Goal: Task Accomplishment & Management: Manage account settings

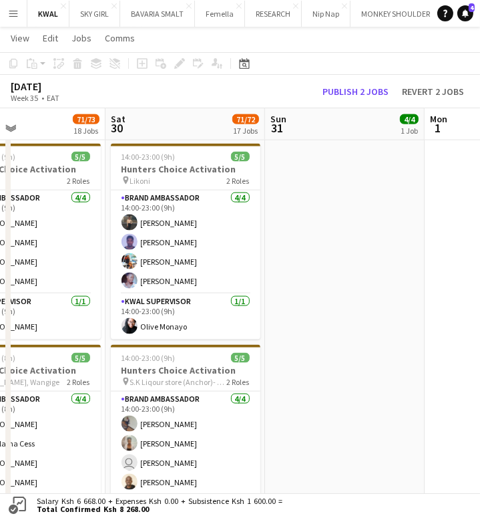
scroll to position [0, 277]
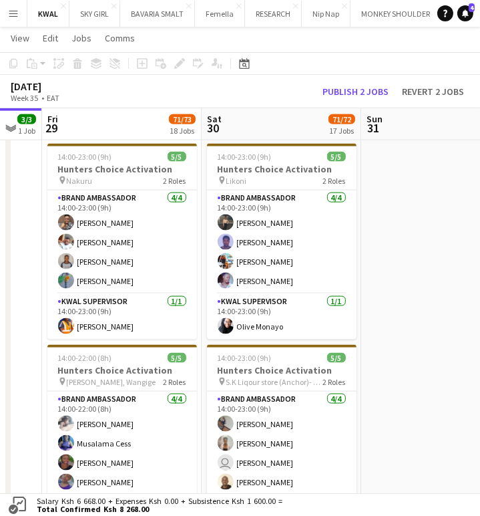
drag, startPoint x: 326, startPoint y: 369, endPoint x: 347, endPoint y: 368, distance: 21.4
click at [347, 368] on app-calendar-viewport "Wed 27 Thu 28 3/3 1 Job Fri 29 71/73 18 Jobs Sat 30 71/72 17 Jobs Sun 31 4/4 1 …" at bounding box center [240, 480] width 480 height 3972
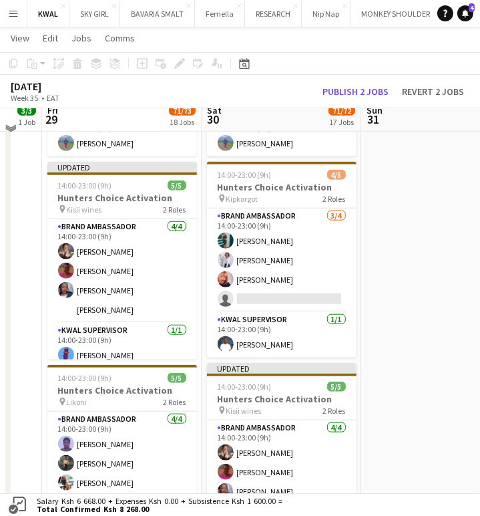
scroll to position [1113, 0]
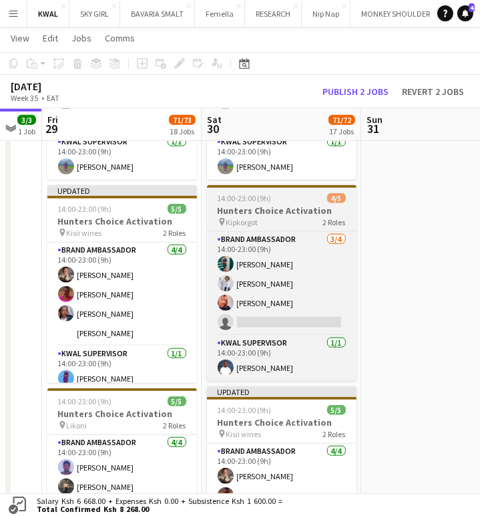
click at [246, 206] on h3 "Hunters Choice Activation" at bounding box center [282, 210] width 150 height 12
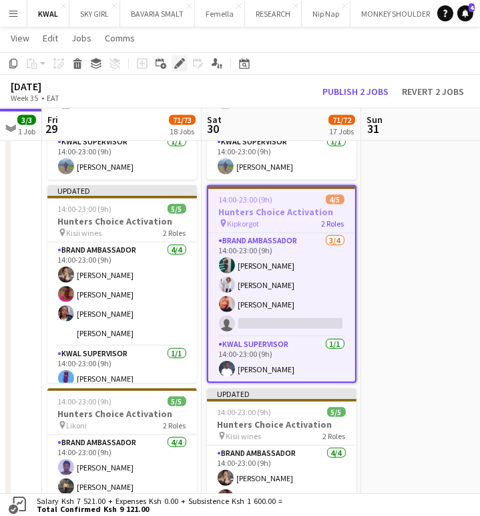
click at [174, 65] on icon "Edit" at bounding box center [179, 63] width 11 height 11
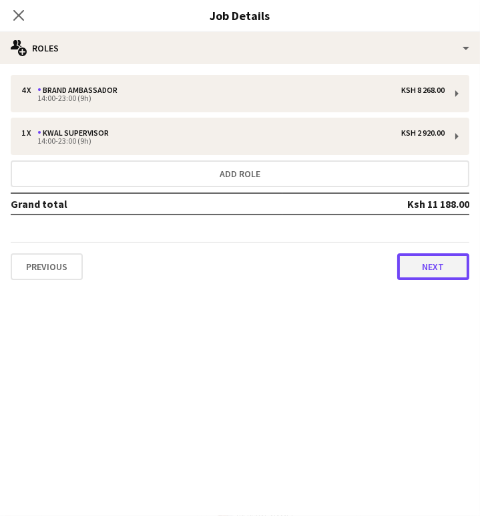
click at [433, 257] on button "Next" at bounding box center [433, 266] width 72 height 27
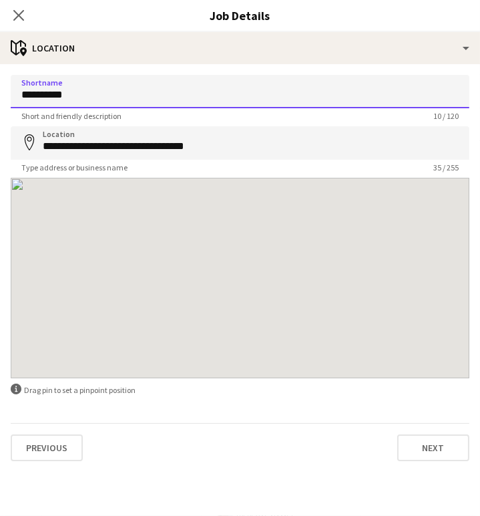
drag, startPoint x: 75, startPoint y: 94, endPoint x: -25, endPoint y: 86, distance: 100.5
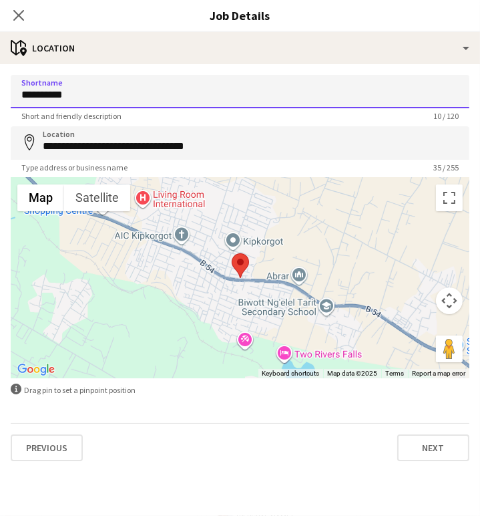
paste input "****"
type input "**********"
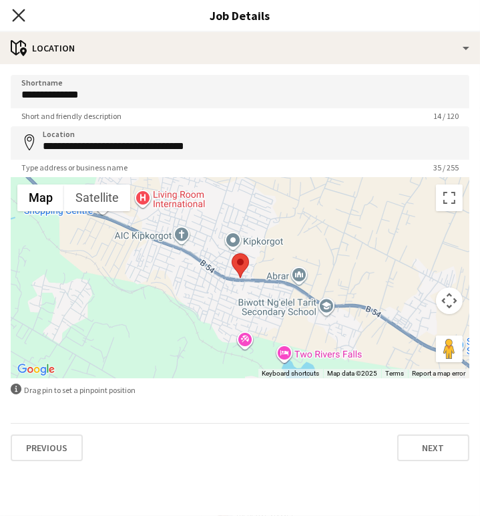
click at [19, 13] on icon "Close pop-in" at bounding box center [18, 15] width 13 height 13
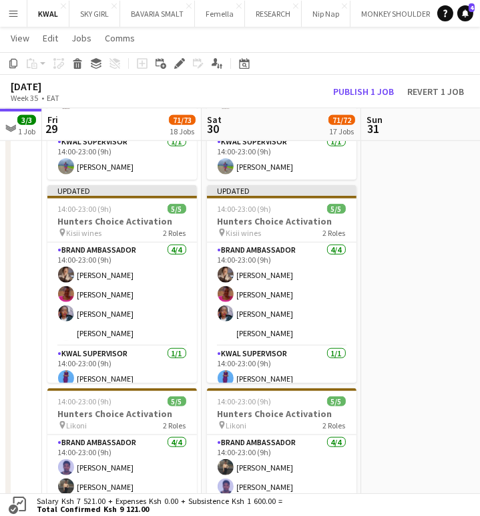
click at [367, 81] on div "[DATE] Week 35 • EAT Publish 1 job Revert 1 job" at bounding box center [240, 91] width 480 height 33
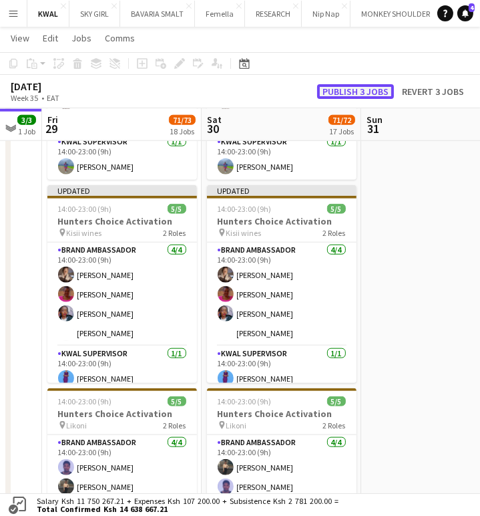
click at [367, 87] on button "Publish 3 jobs" at bounding box center [355, 91] width 77 height 15
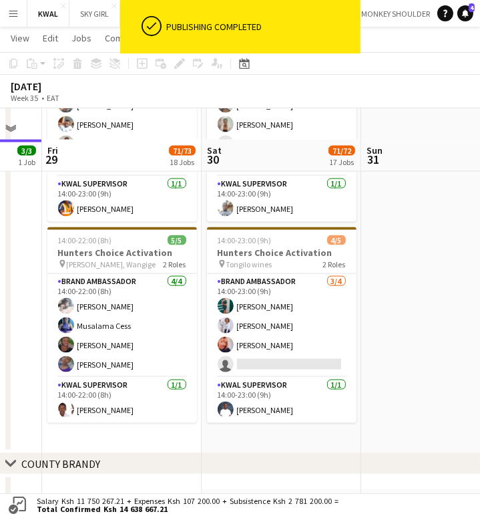
scroll to position [1707, 0]
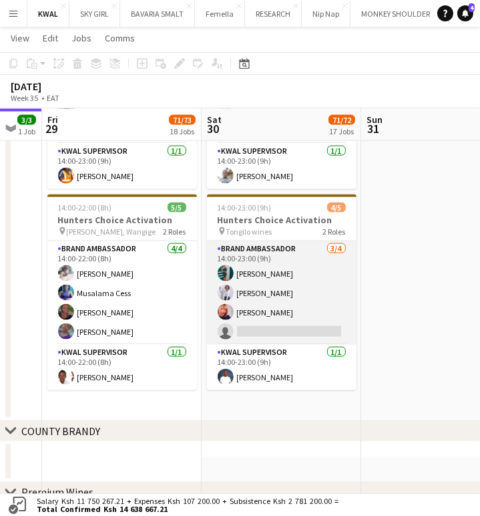
click at [300, 337] on app-card-role "Brand Ambassador [DATE] 14:00-23:00 (9h) [PERSON_NAME] [PERSON_NAME] [PERSON_NA…" at bounding box center [282, 293] width 150 height 104
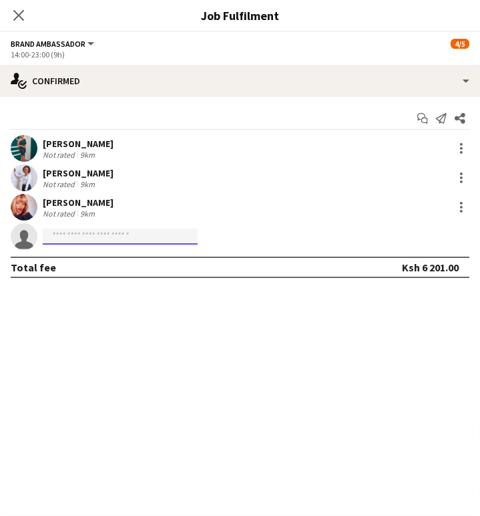
click at [84, 232] on input at bounding box center [120, 236] width 155 height 16
paste input "**********"
type input "**********"
click at [21, 9] on icon "Close pop-in" at bounding box center [18, 15] width 13 height 13
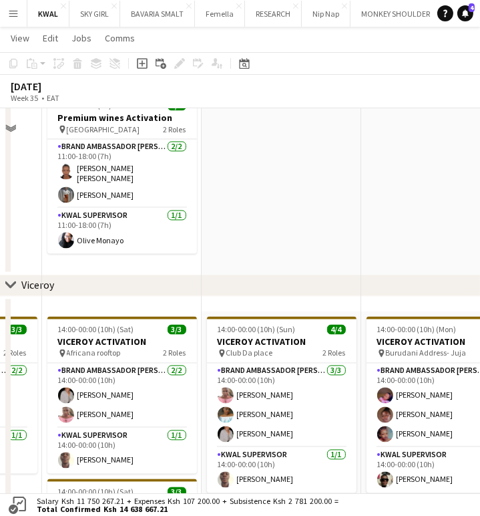
scroll to position [2078, 0]
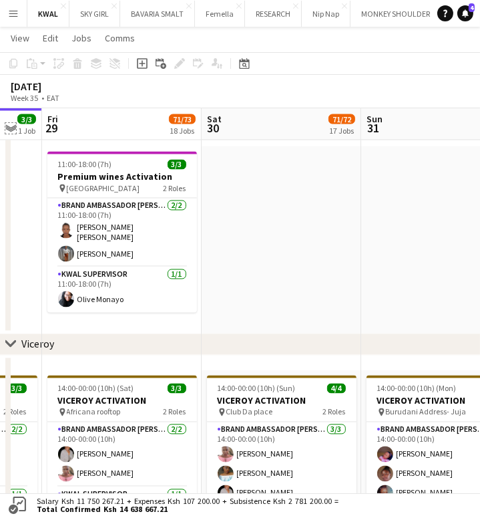
click at [11, 129] on app-icon "Expand/collapse" at bounding box center [10, 127] width 11 height 13
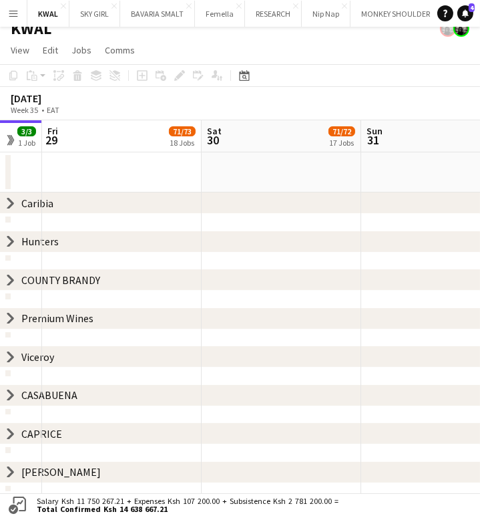
click at [10, 355] on icon at bounding box center [10, 357] width 5 height 10
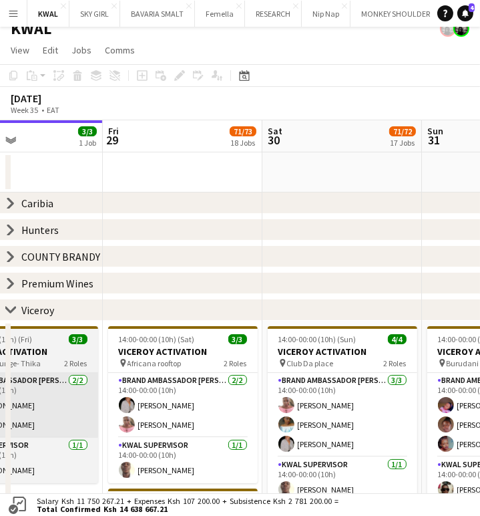
drag, startPoint x: 137, startPoint y: 413, endPoint x: 41, endPoint y: 394, distance: 98.1
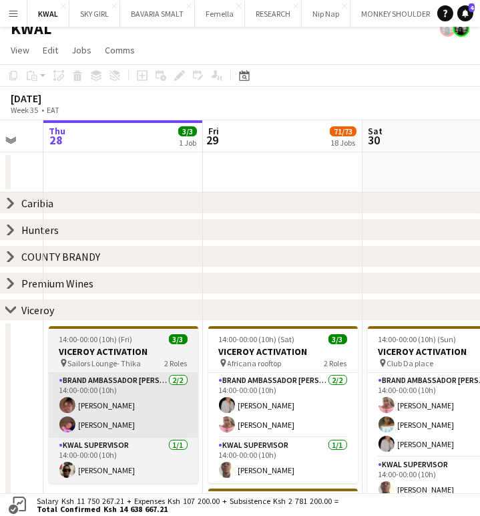
drag, startPoint x: 64, startPoint y: 412, endPoint x: 143, endPoint y: 393, distance: 81.0
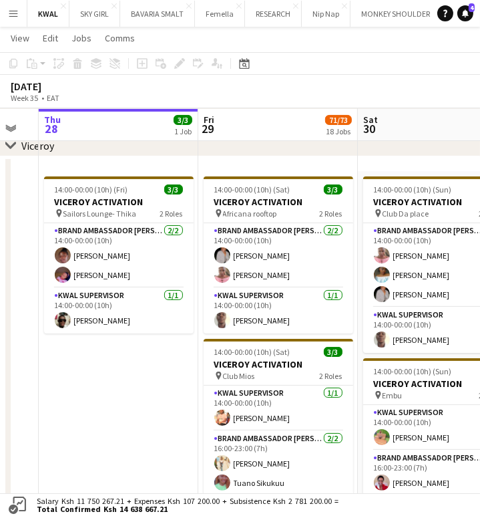
scroll to position [0, 406]
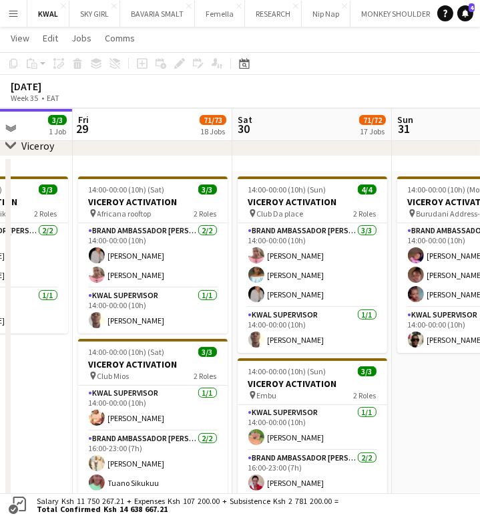
drag, startPoint x: 235, startPoint y: 391, endPoint x: 129, endPoint y: 395, distance: 106.3
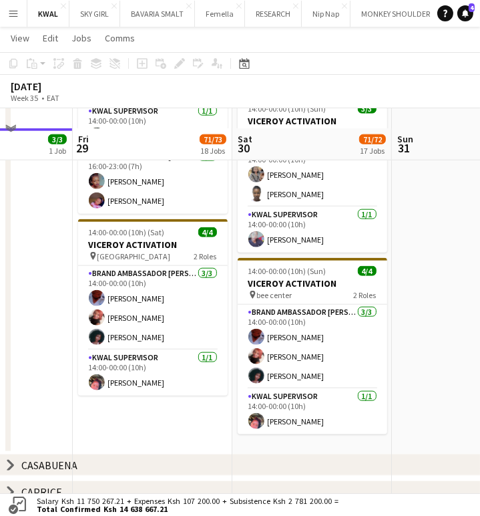
scroll to position [1275, 0]
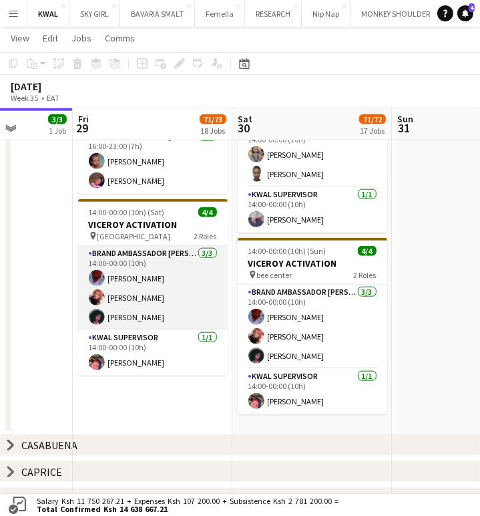
click at [132, 315] on app-card-role "Brand Ambassador kwal [DATE] 14:00-00:00 (10h) [PERSON_NAME] [PERSON_NAME] [PER…" at bounding box center [153, 288] width 150 height 84
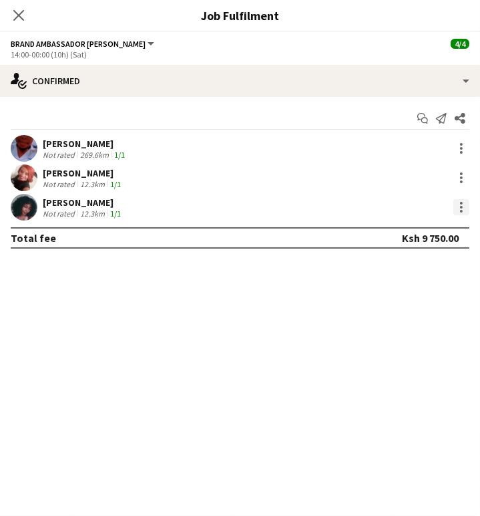
click at [465, 208] on div at bounding box center [462, 207] width 16 height 16
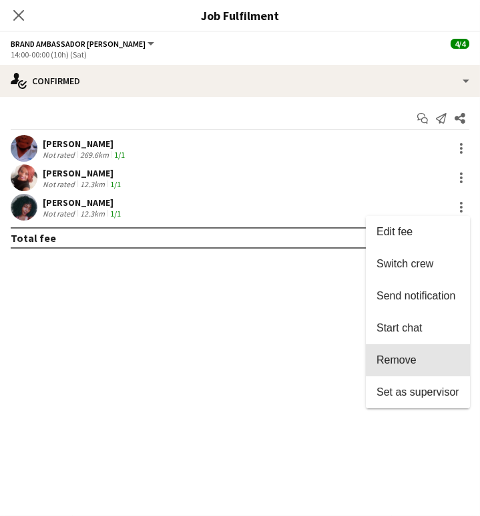
drag, startPoint x: 397, startPoint y: 354, endPoint x: 400, endPoint y: 322, distance: 32.2
click at [395, 354] on span "Remove" at bounding box center [397, 359] width 40 height 11
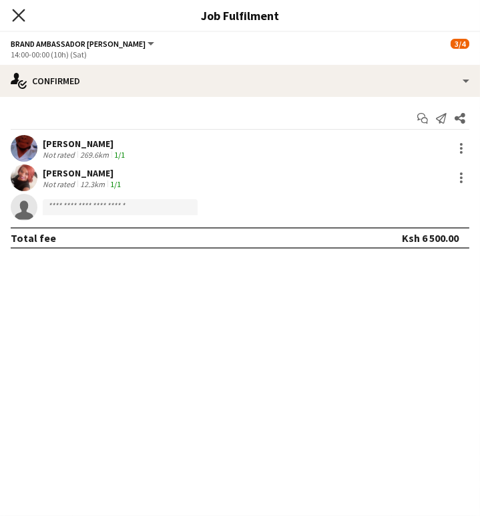
click at [13, 14] on icon "Close pop-in" at bounding box center [18, 15] width 13 height 13
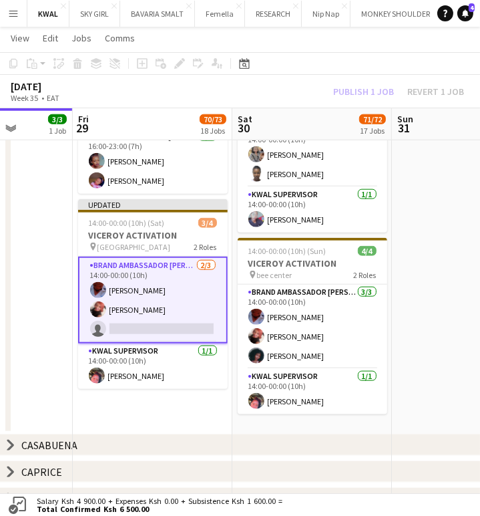
click at [427, 92] on div "Publish 1 job Revert 1 job" at bounding box center [398, 91] width 163 height 15
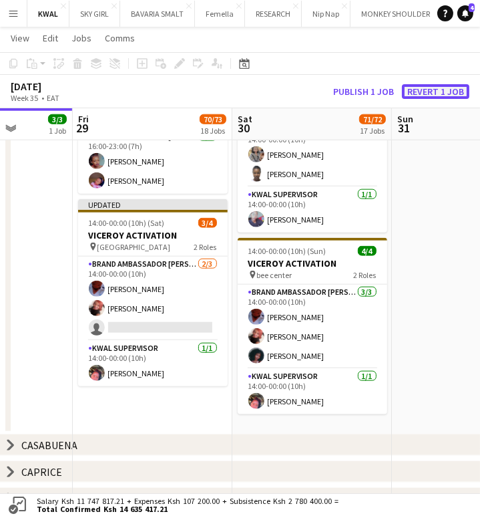
click at [427, 92] on button "Revert 1 job" at bounding box center [435, 91] width 67 height 15
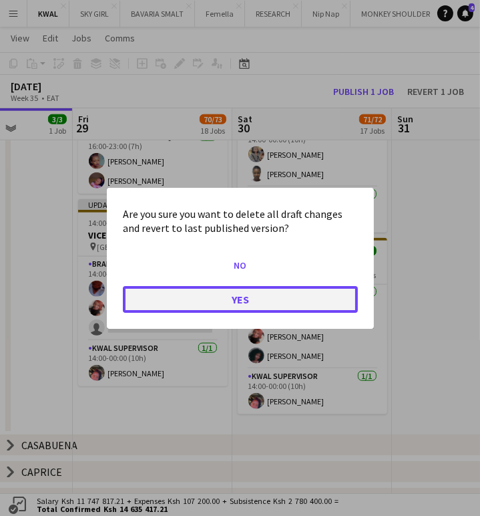
click at [295, 294] on button "Yes" at bounding box center [240, 298] width 235 height 27
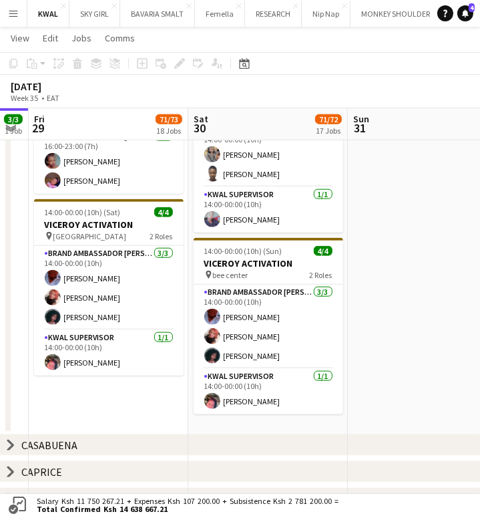
scroll to position [0, 470]
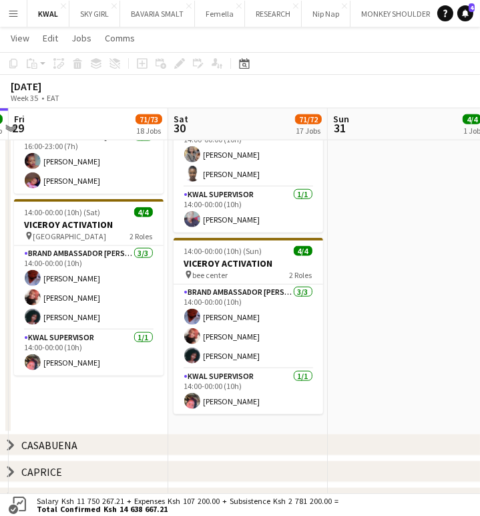
drag, startPoint x: 331, startPoint y: 407, endPoint x: 267, endPoint y: 415, distance: 64.6
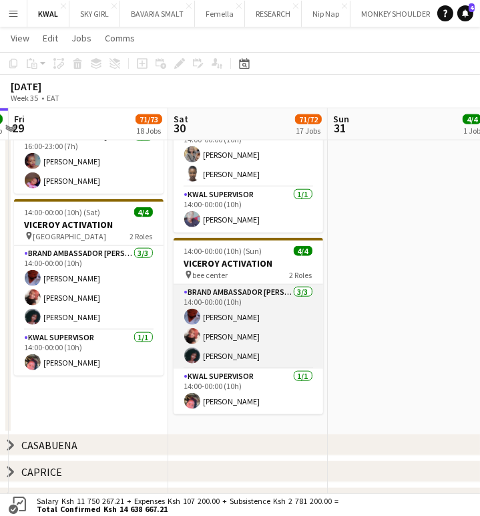
click at [250, 354] on app-card-role "Brand Ambassador kwal [DATE] 14:00-00:00 (10h) [PERSON_NAME] [PERSON_NAME] [PER…" at bounding box center [249, 327] width 150 height 84
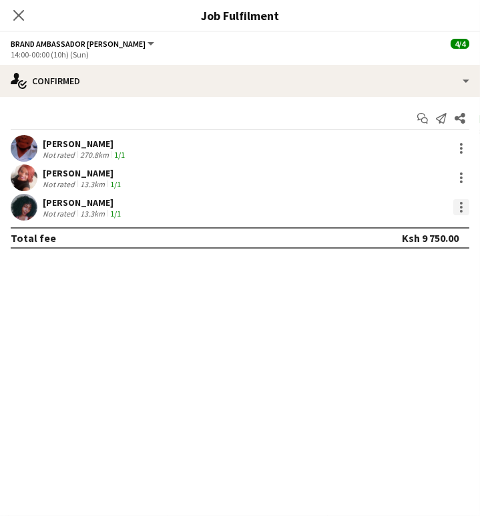
click at [459, 206] on div at bounding box center [462, 207] width 16 height 16
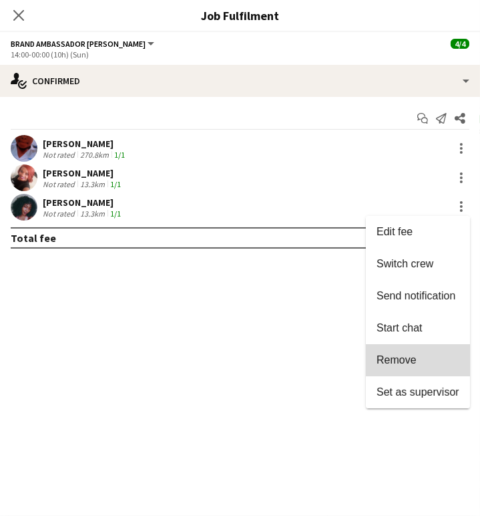
click at [414, 357] on span "Remove" at bounding box center [397, 359] width 40 height 11
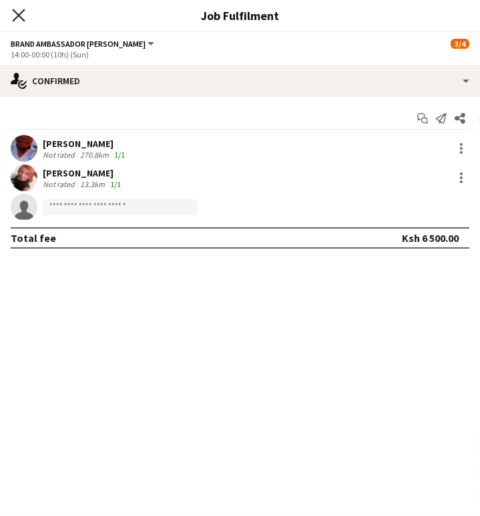
click at [17, 15] on icon "Close pop-in" at bounding box center [18, 15] width 13 height 13
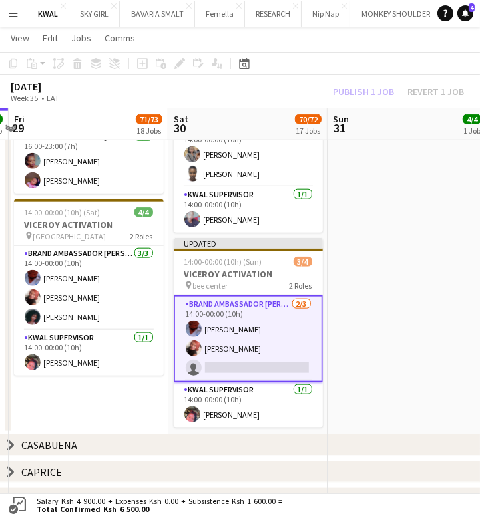
click at [374, 90] on div "Publish 1 job Revert 1 job" at bounding box center [398, 91] width 163 height 15
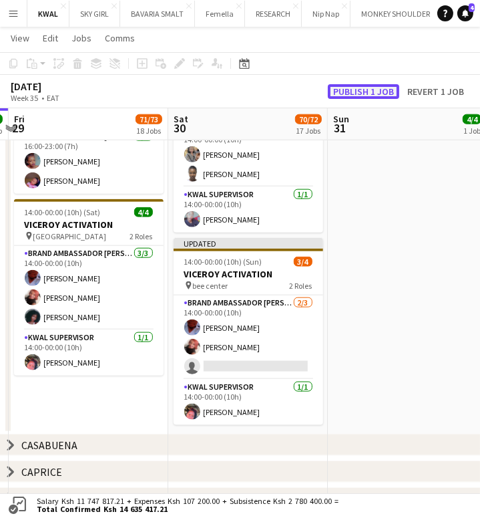
click at [372, 90] on button "Publish 1 job" at bounding box center [363, 91] width 71 height 15
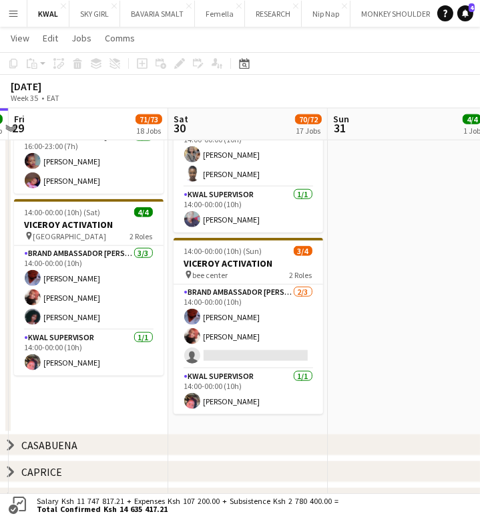
scroll to position [0, 446]
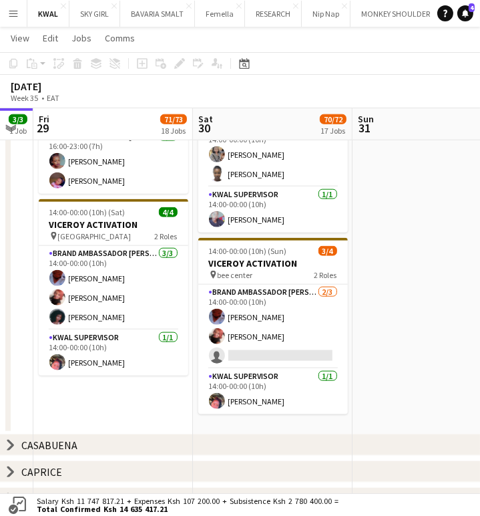
drag, startPoint x: 76, startPoint y: 341, endPoint x: 101, endPoint y: 343, distance: 24.7
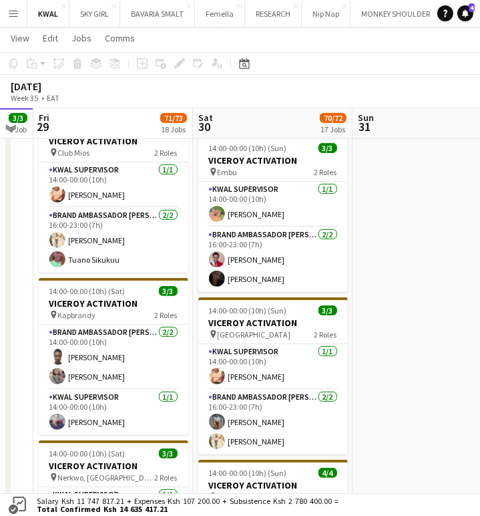
scroll to position [310, 0]
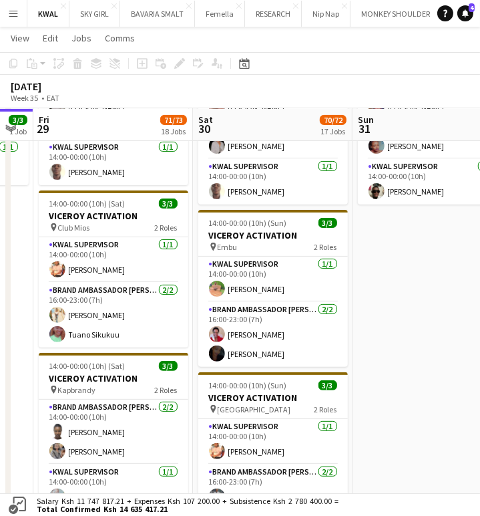
drag, startPoint x: 273, startPoint y: 361, endPoint x: 213, endPoint y: 369, distance: 60.6
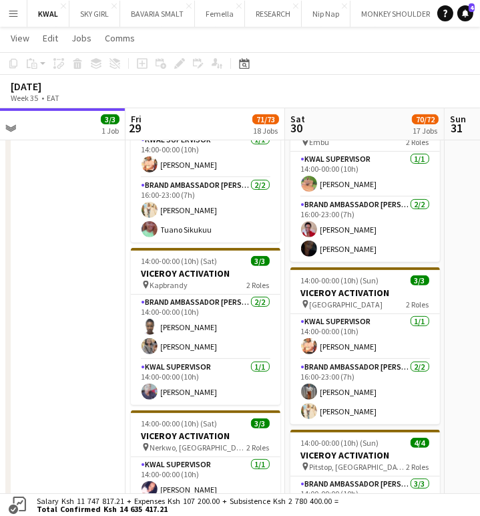
scroll to position [0, 352]
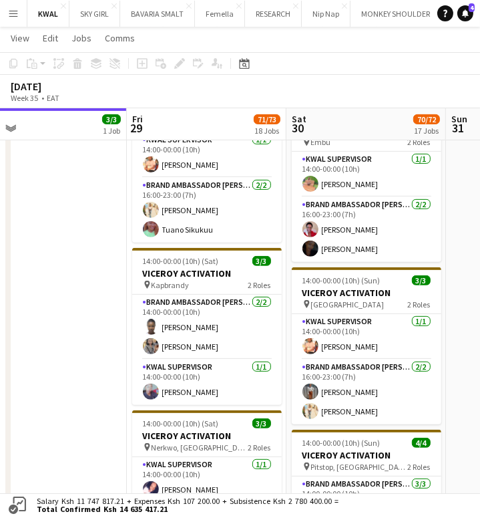
drag, startPoint x: 59, startPoint y: 399, endPoint x: 196, endPoint y: 400, distance: 137.6
click at [196, 400] on app-calendar-viewport "Tue 26 Wed 27 Thu 28 3/3 1 Job Fri 29 71/73 18 Jobs Sat 30 70/72 17 Jobs Sun 31…" at bounding box center [240, 510] width 480 height 1747
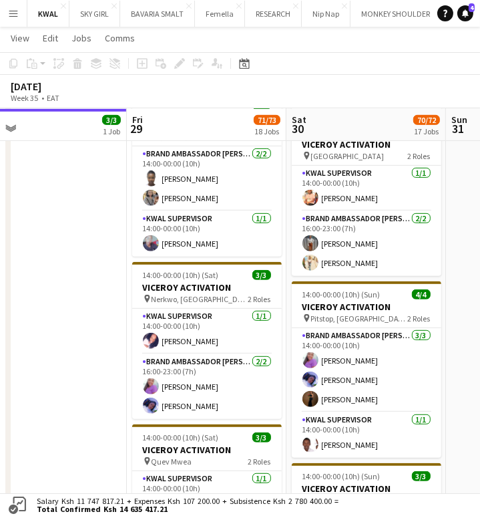
scroll to position [0, 459]
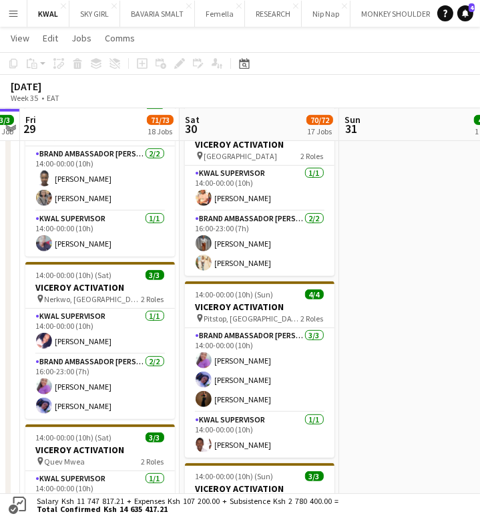
drag, startPoint x: 289, startPoint y: 388, endPoint x: 182, endPoint y: 398, distance: 107.3
click at [182, 398] on app-calendar-viewport "Tue 26 Wed 27 Thu 28 3/3 1 Job Fri 29 71/73 18 Jobs Sat 30 70/72 17 Jobs Sun 31…" at bounding box center [240, 362] width 480 height 1747
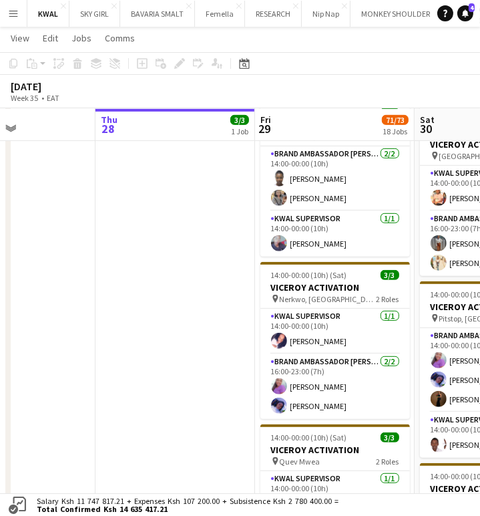
scroll to position [0, 385]
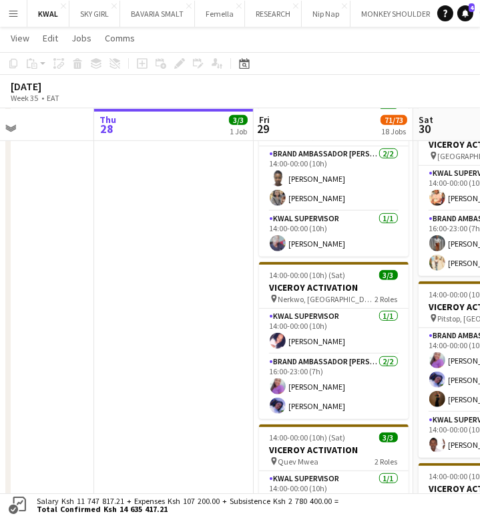
drag, startPoint x: 43, startPoint y: 378, endPoint x: 276, endPoint y: 392, distance: 233.5
click at [276, 392] on app-calendar-viewport "Mon 25 Tue 26 Wed 27 Thu 28 3/3 1 Job Fri 29 71/73 18 Jobs Sat 30 70/72 17 Jobs…" at bounding box center [240, 362] width 480 height 1747
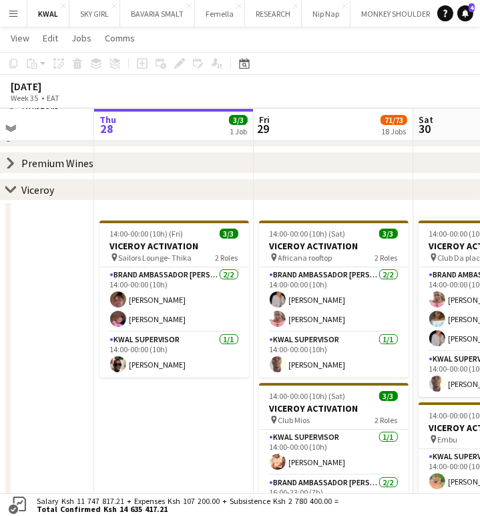
scroll to position [0, 594]
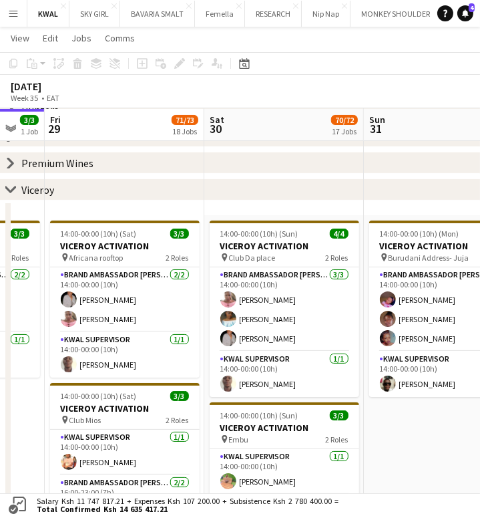
drag, startPoint x: 228, startPoint y: 399, endPoint x: 19, endPoint y: 403, distance: 209.1
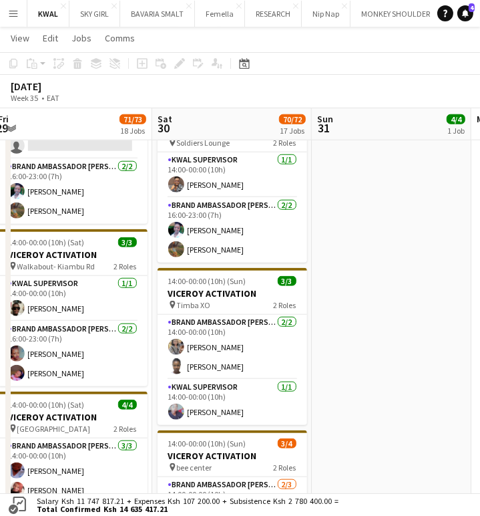
scroll to position [0, 405]
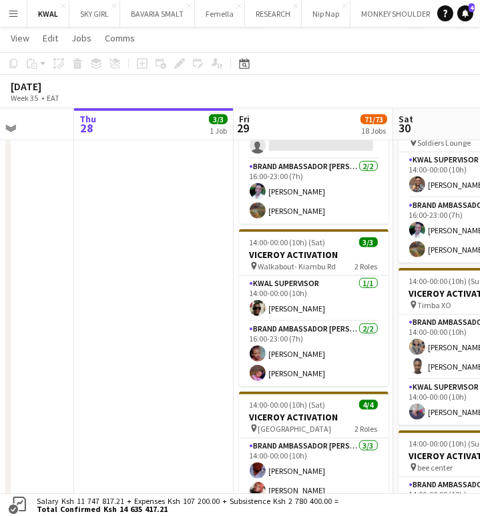
drag, startPoint x: 331, startPoint y: 401, endPoint x: 253, endPoint y: 408, distance: 78.4
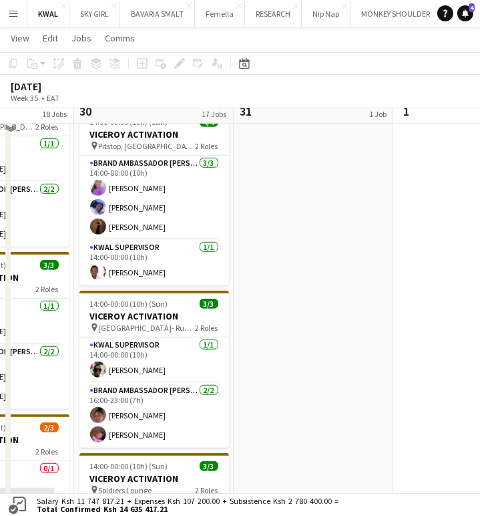
scroll to position [711, 0]
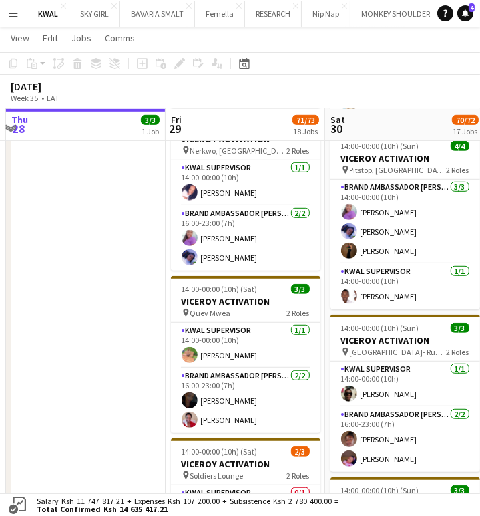
drag, startPoint x: 72, startPoint y: 393, endPoint x: 317, endPoint y: 375, distance: 245.8
click at [321, 375] on app-calendar-viewport "Tue 26 Wed 27 Thu 28 3/3 1 Job Fri 29 71/73 18 Jobs Sat 30 70/72 17 Jobs Sun 31…" at bounding box center [240, 214] width 480 height 1747
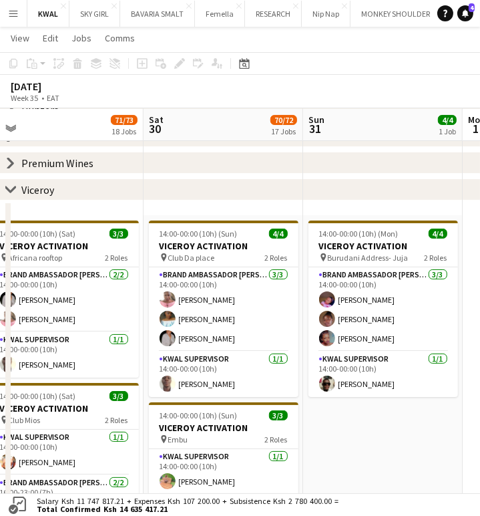
scroll to position [0, 530]
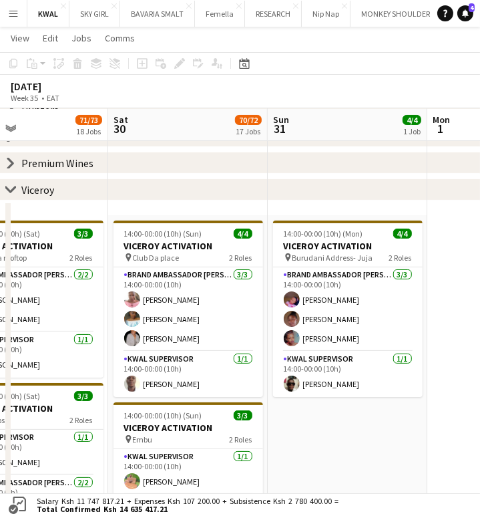
drag, startPoint x: 354, startPoint y: 420, endPoint x: 139, endPoint y: 427, distance: 215.2
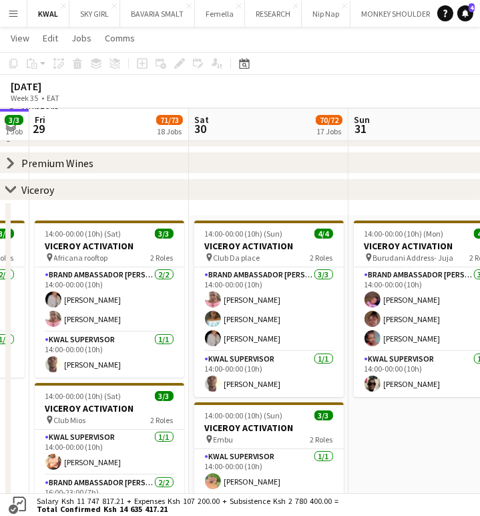
scroll to position [0, 438]
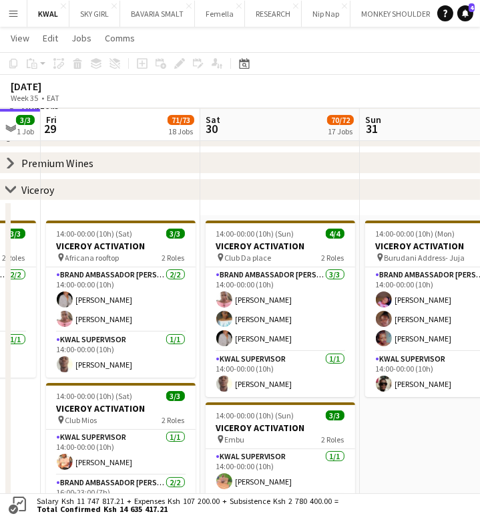
drag, startPoint x: 124, startPoint y: 364, endPoint x: 196, endPoint y: 351, distance: 72.6
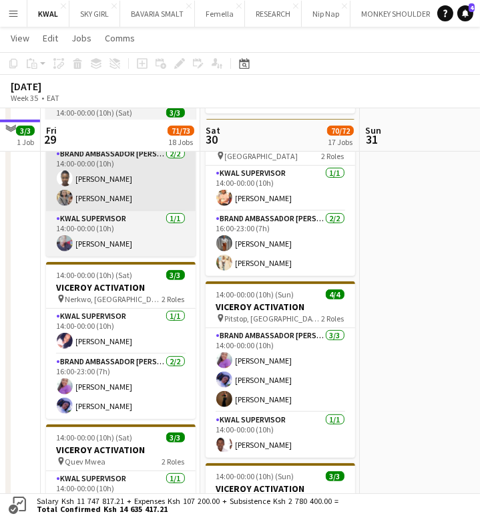
scroll to position [637, 0]
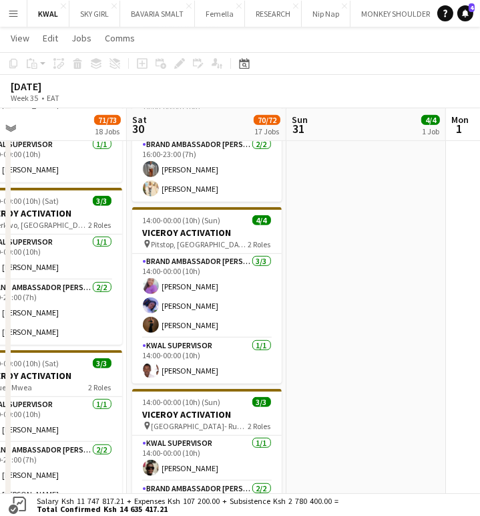
drag, startPoint x: 377, startPoint y: 401, endPoint x: 301, endPoint y: 407, distance: 75.7
click at [301, 409] on app-calendar-viewport "Tue 26 Wed 27 Thu 28 3/3 1 Job Fri 29 71/73 18 Jobs Sat 30 70/72 17 Jobs Sun 31…" at bounding box center [240, 288] width 480 height 1747
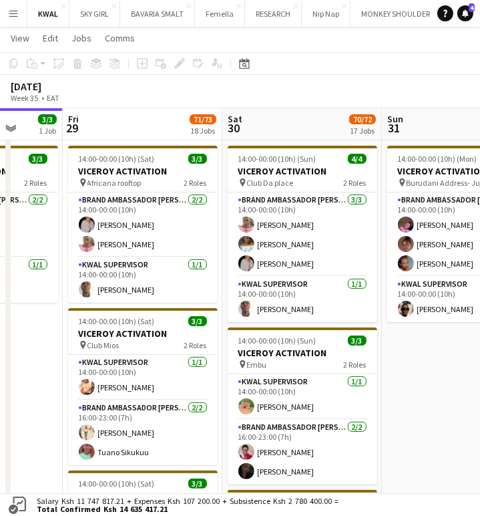
scroll to position [0, 433]
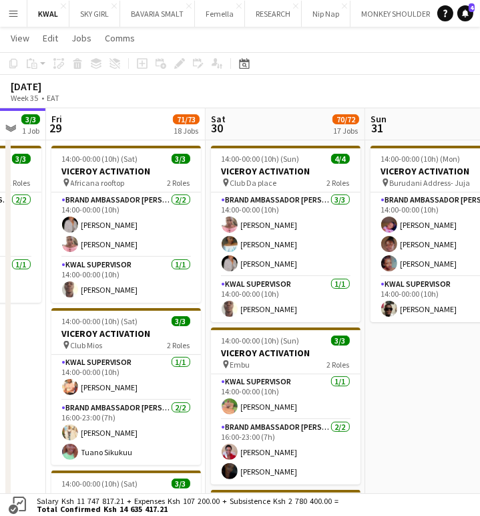
drag, startPoint x: 166, startPoint y: 415, endPoint x: 246, endPoint y: 417, distance: 80.8
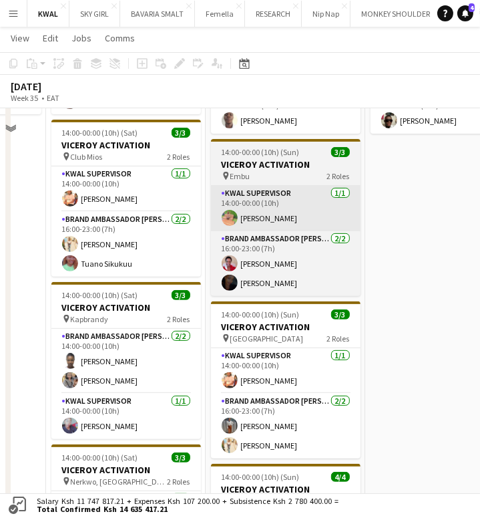
scroll to position [415, 0]
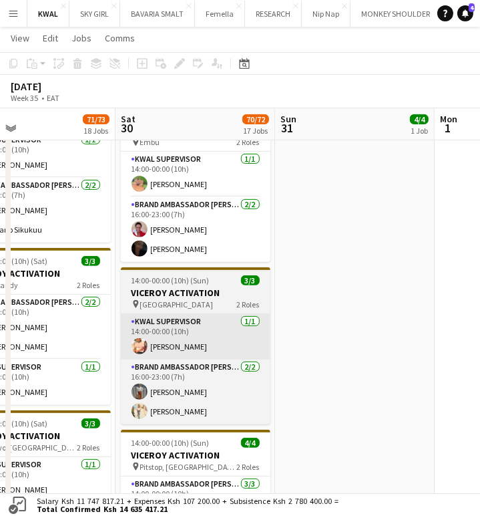
drag, startPoint x: 282, startPoint y: 343, endPoint x: 219, endPoint y: 343, distance: 62.8
click at [219, 344] on app-calendar-viewport "Tue 26 Wed 27 Thu 28 3/3 1 Job Fri 29 71/73 18 Jobs Sat 30 70/72 17 Jobs Sun 31…" at bounding box center [240, 510] width 480 height 1747
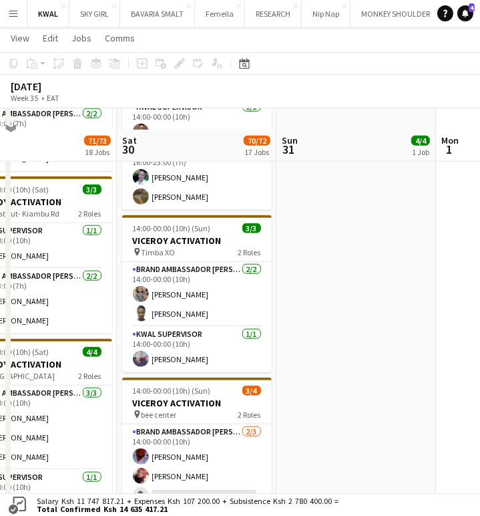
scroll to position [1157, 0]
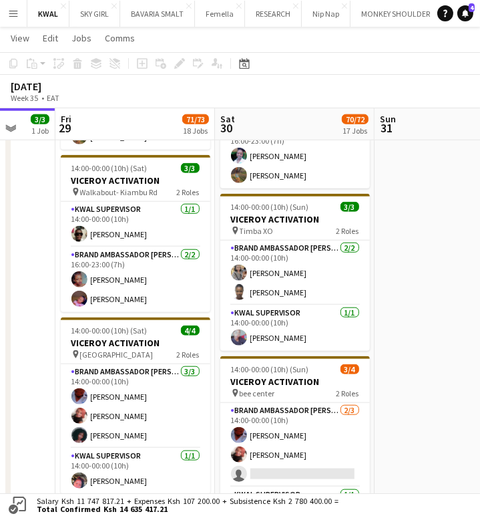
drag, startPoint x: 184, startPoint y: 375, endPoint x: 230, endPoint y: 372, distance: 46.8
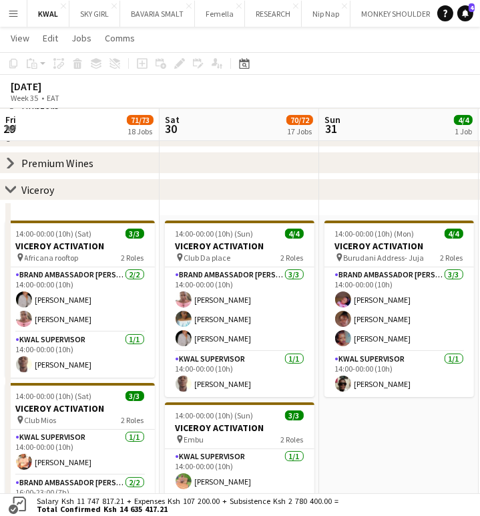
scroll to position [0, 488]
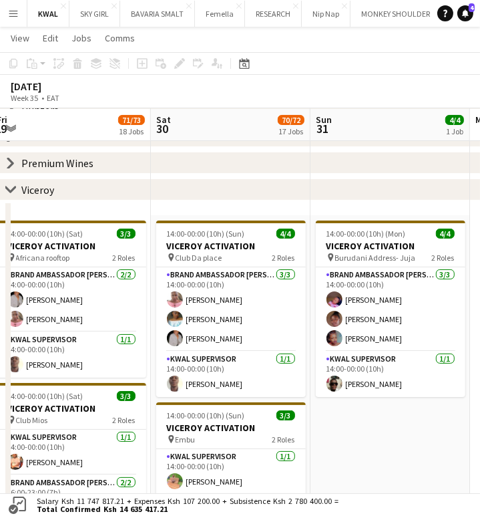
drag, startPoint x: 340, startPoint y: 400, endPoint x: 250, endPoint y: 417, distance: 91.7
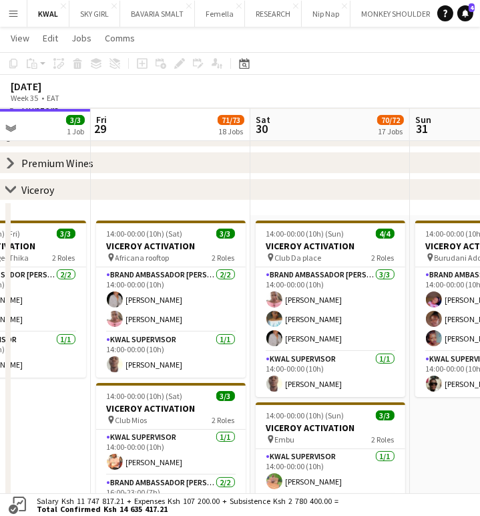
scroll to position [0, 391]
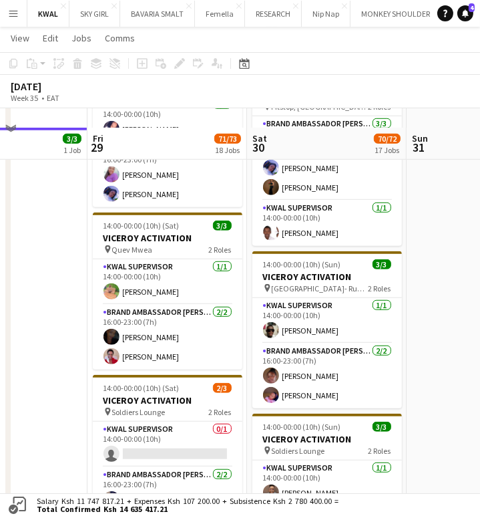
scroll to position [860, 0]
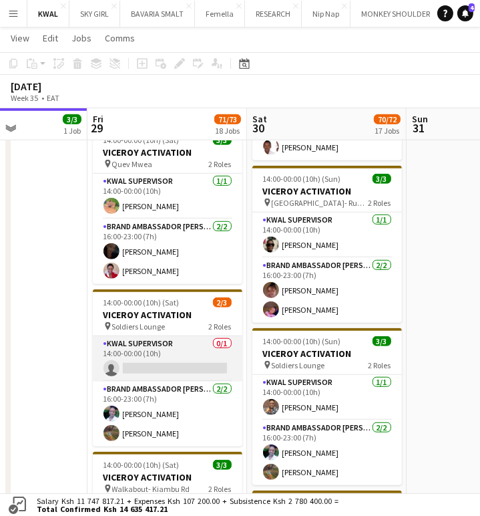
click at [155, 361] on app-card-role "KWAL SUPERVISOR 0/1 14:00-00:00 (10h) single-neutral-actions" at bounding box center [168, 358] width 150 height 45
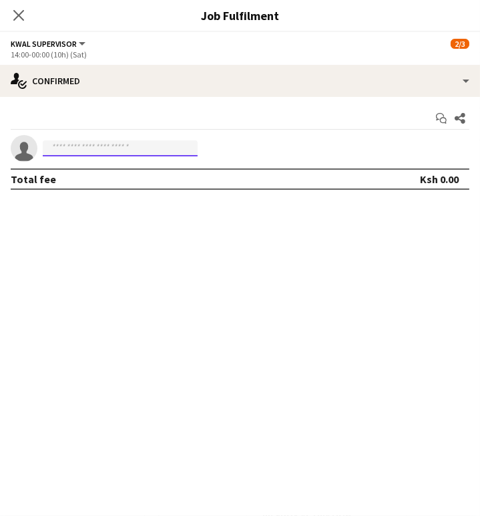
click at [83, 146] on input at bounding box center [120, 148] width 155 height 16
paste input "**********"
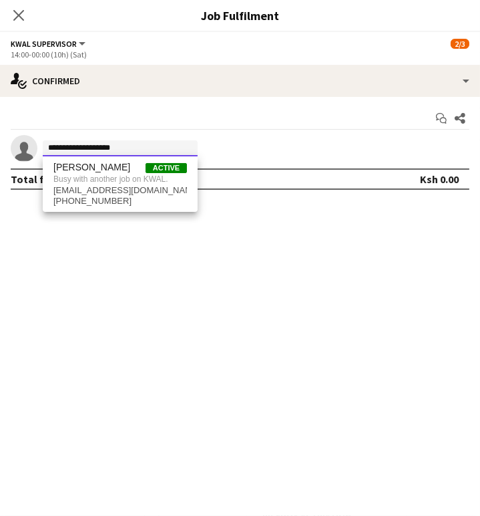
type input "**********"
click at [15, 19] on icon at bounding box center [18, 15] width 13 height 13
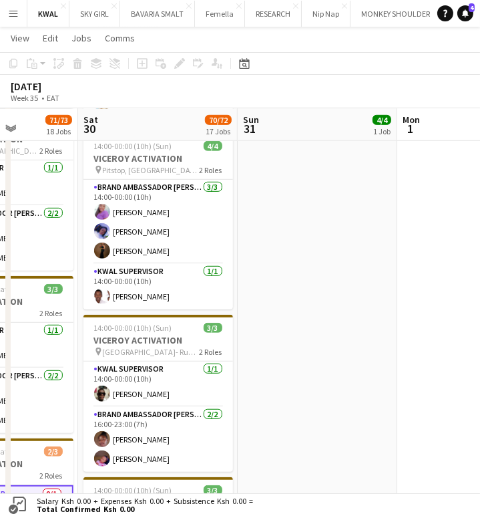
scroll to position [0, 561]
drag, startPoint x: 303, startPoint y: 386, endPoint x: 164, endPoint y: 383, distance: 139.0
click at [164, 383] on app-calendar-viewport "Tue 26 Wed 27 Thu 28 3/3 1 Job Fri 29 71/73 18 Jobs Sat 30 70/72 17 Jobs Sun 31…" at bounding box center [240, 214] width 480 height 1747
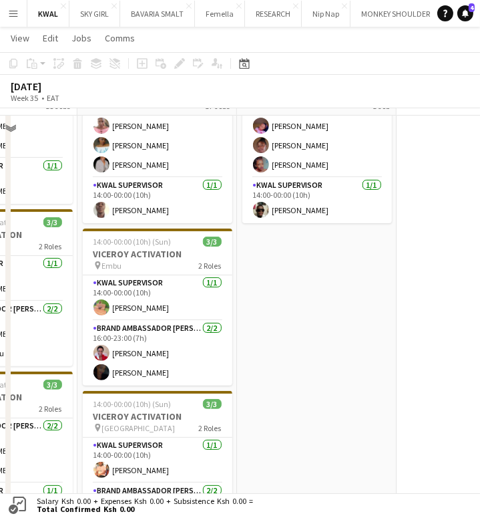
scroll to position [267, 0]
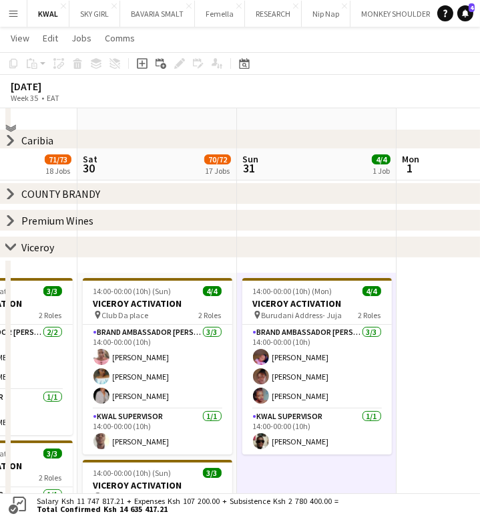
scroll to position [0, 0]
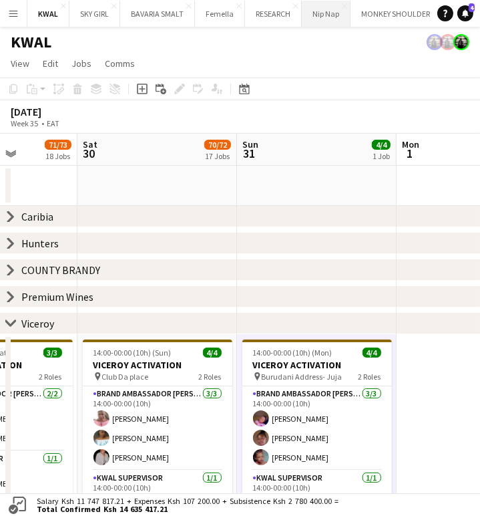
click at [319, 15] on button "Nip Nap Close" at bounding box center [326, 14] width 49 height 26
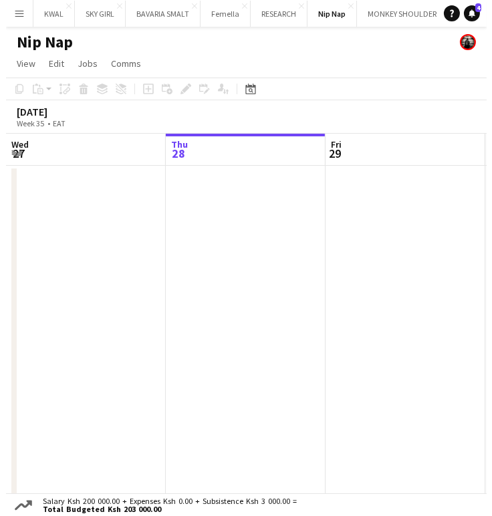
scroll to position [0, 619]
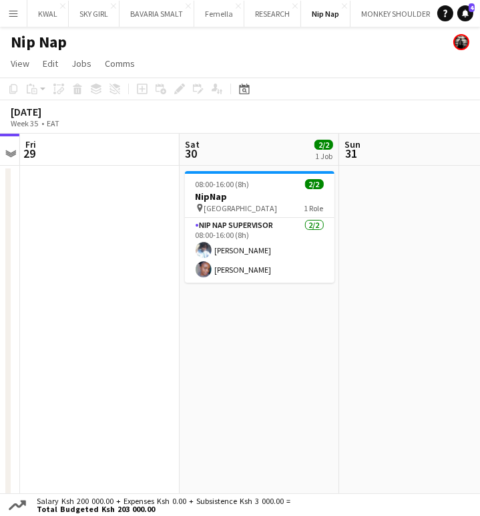
drag, startPoint x: 333, startPoint y: 305, endPoint x: -62, endPoint y: 313, distance: 395.5
click at [0, 313] on html "Menu Boards Boards Boards All jobs Status Workforce Workforce My Workforce Recr…" at bounding box center [240, 265] width 480 height 530
click at [7, 15] on button "Menu" at bounding box center [13, 13] width 27 height 27
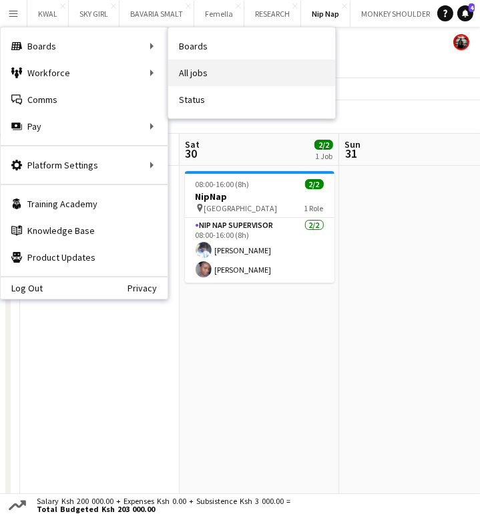
click at [202, 76] on link "All jobs" at bounding box center [251, 72] width 167 height 27
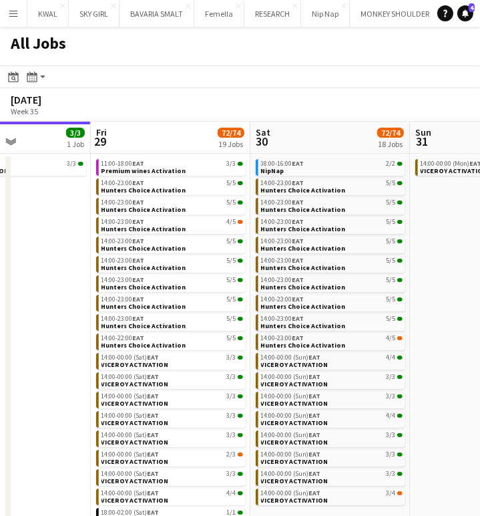
scroll to position [0, 592]
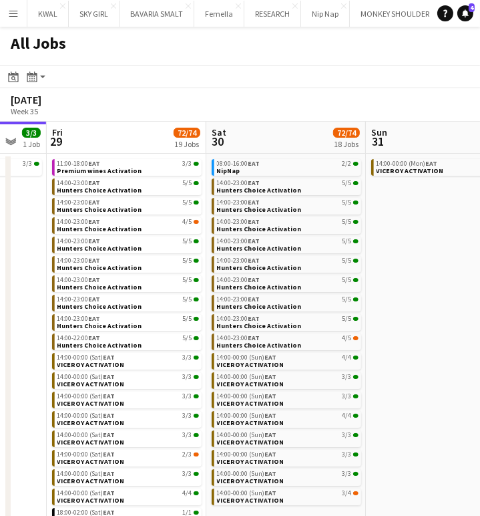
drag, startPoint x: 287, startPoint y: 421, endPoint x: -39, endPoint y: 425, distance: 326.6
click at [0, 425] on html "Menu Boards Boards Boards All jobs Status Workforce Workforce My Workforce Recr…" at bounding box center [240, 263] width 480 height 527
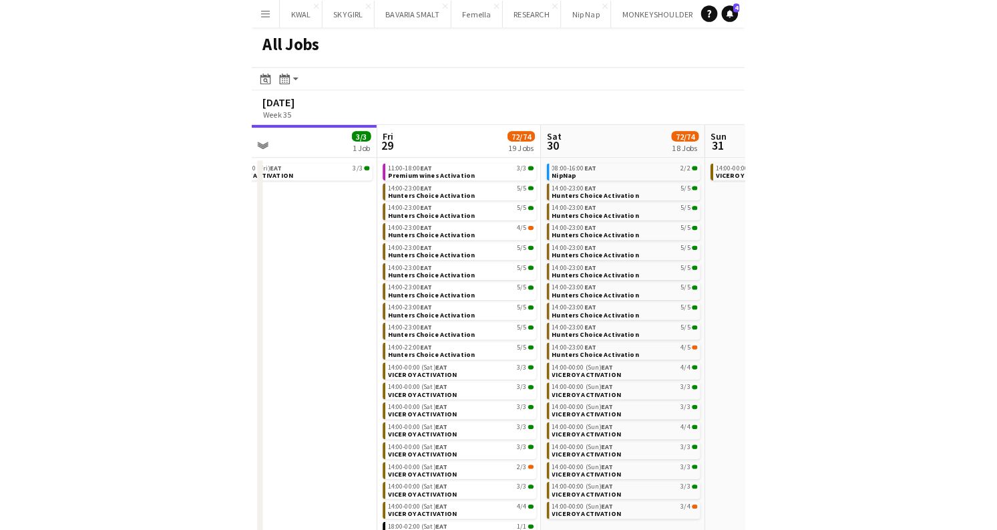
scroll to position [0, 429]
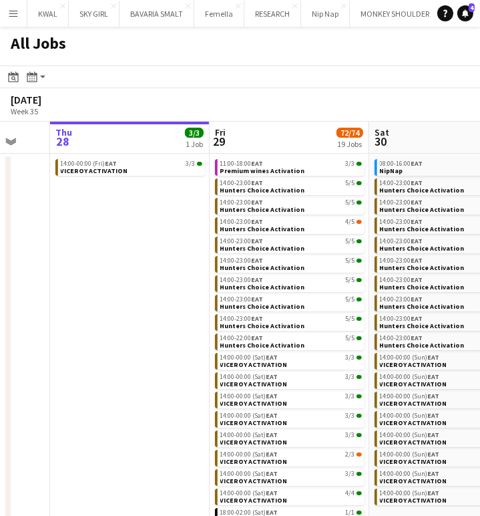
drag, startPoint x: 34, startPoint y: 319, endPoint x: 197, endPoint y: 335, distance: 163.8
click at [197, 335] on app-calendar-viewport "Mon 25 7/8 1 Job Tue 26 10/10 1 Job Wed 27 Thu 28 3/3 1 Job Fri 29 72/74 19 Job…" at bounding box center [240, 324] width 480 height 405
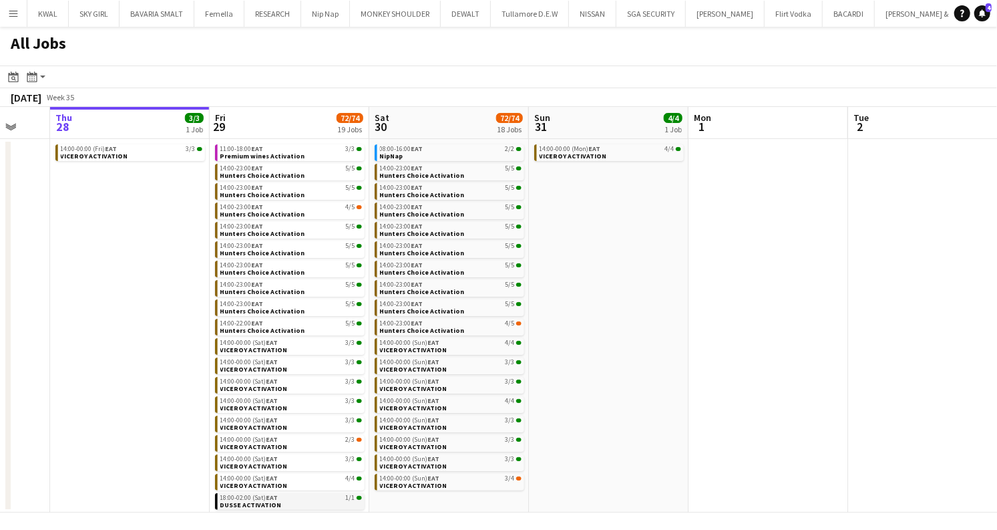
click at [291, 499] on div "18:00-02:00 (Sat) EAT 1/1" at bounding box center [291, 497] width 142 height 7
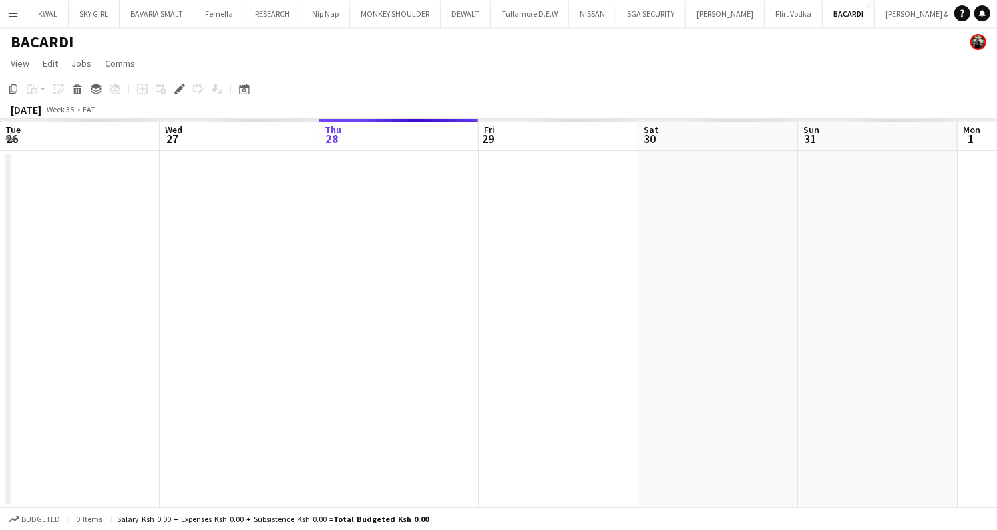
scroll to position [0, 460]
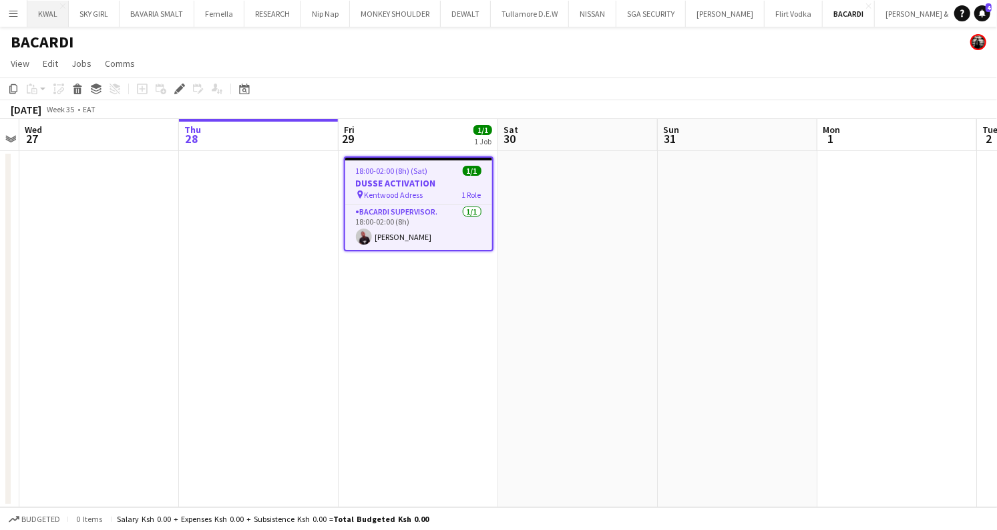
click at [49, 12] on button "KWAL Close" at bounding box center [47, 14] width 41 height 26
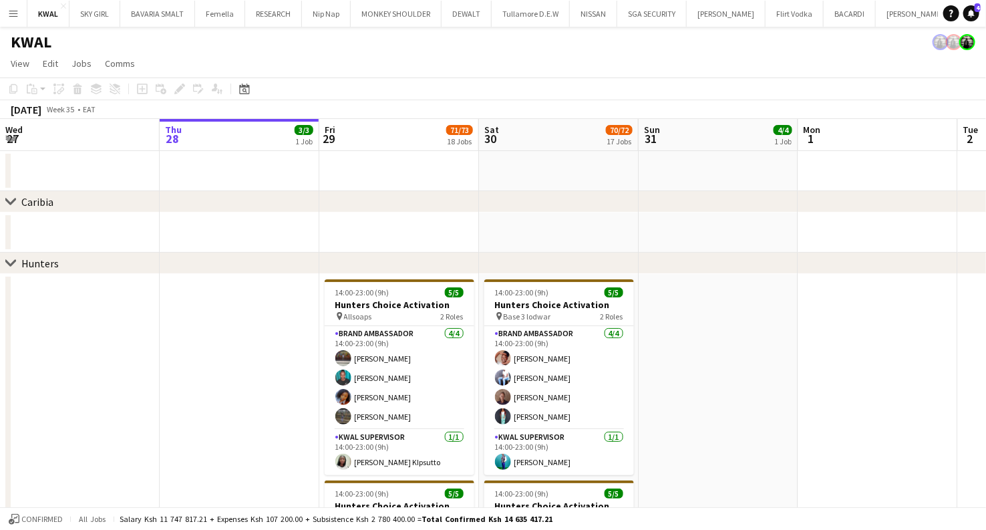
click at [16, 265] on div "chevron-right Hunters" at bounding box center [493, 262] width 986 height 21
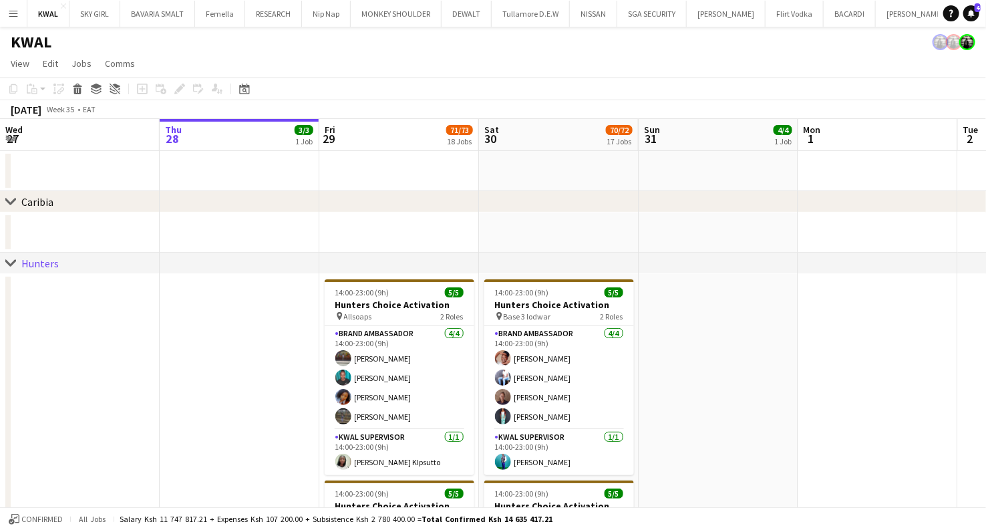
click at [11, 263] on icon at bounding box center [10, 262] width 10 height 5
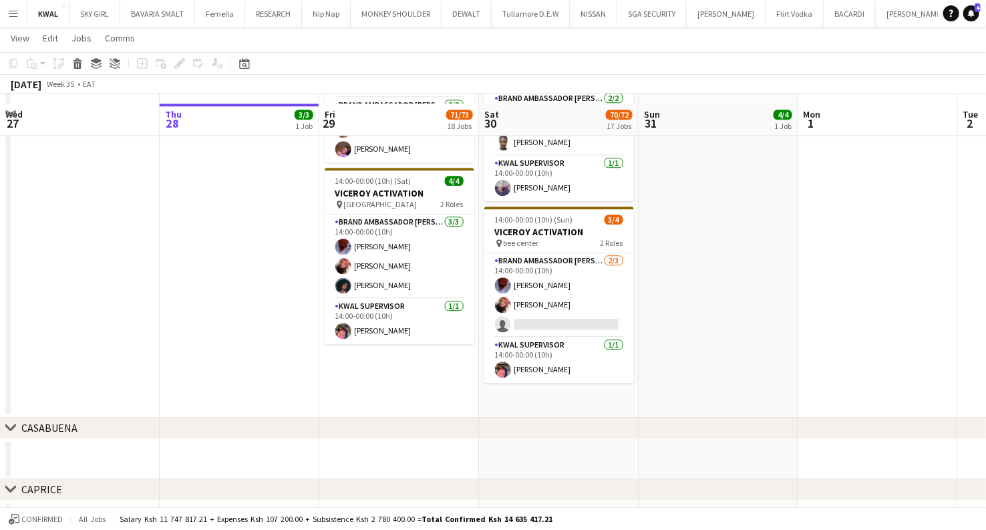
scroll to position [1652, 0]
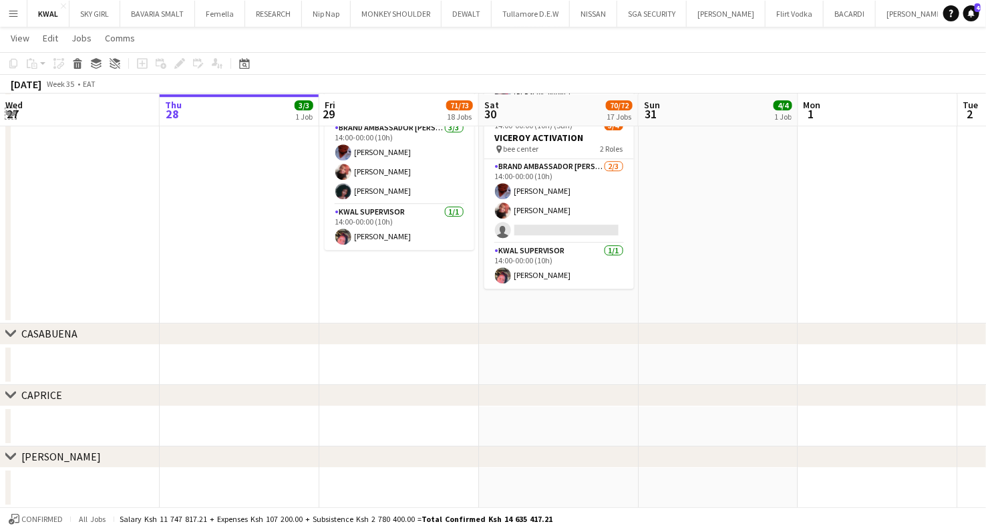
click at [9, 114] on app-icon "Expand/collapse" at bounding box center [10, 112] width 11 height 13
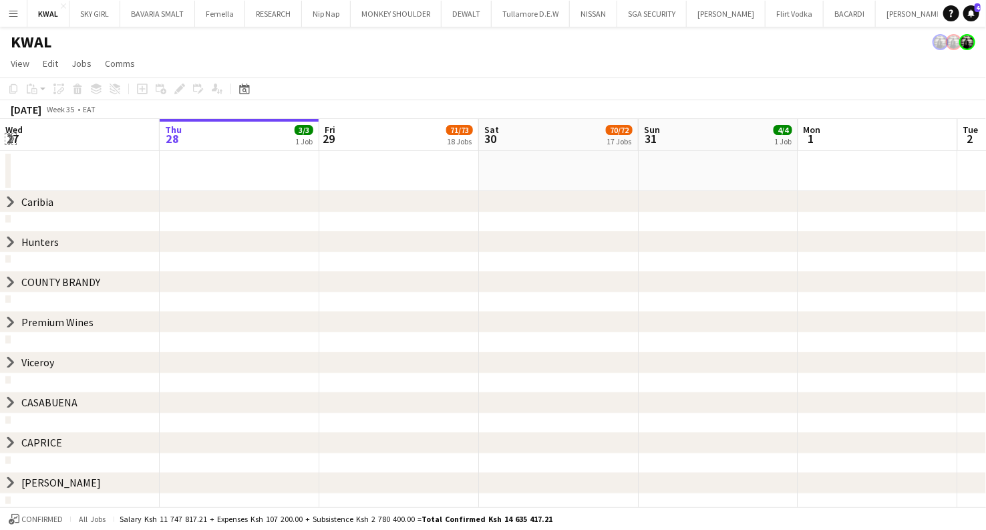
scroll to position [0, 0]
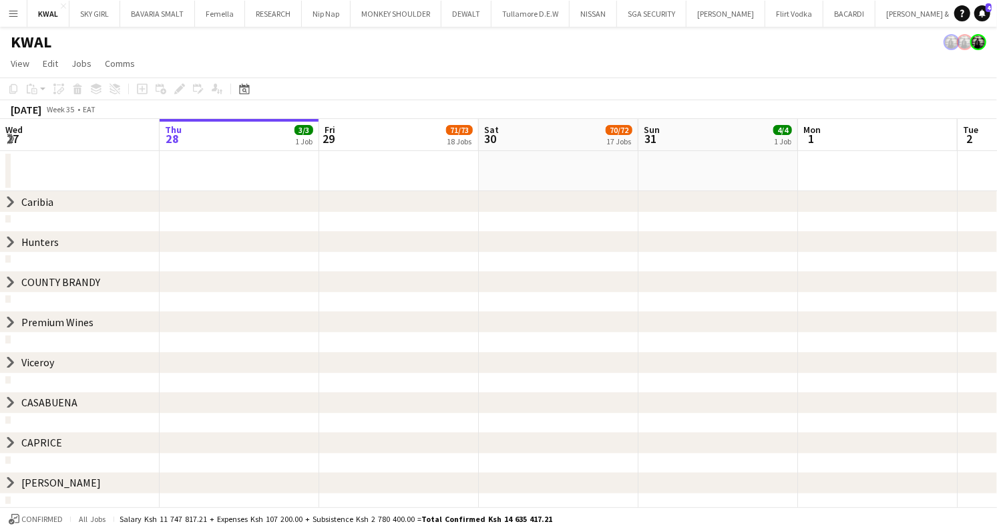
click at [11, 243] on icon at bounding box center [10, 242] width 5 height 10
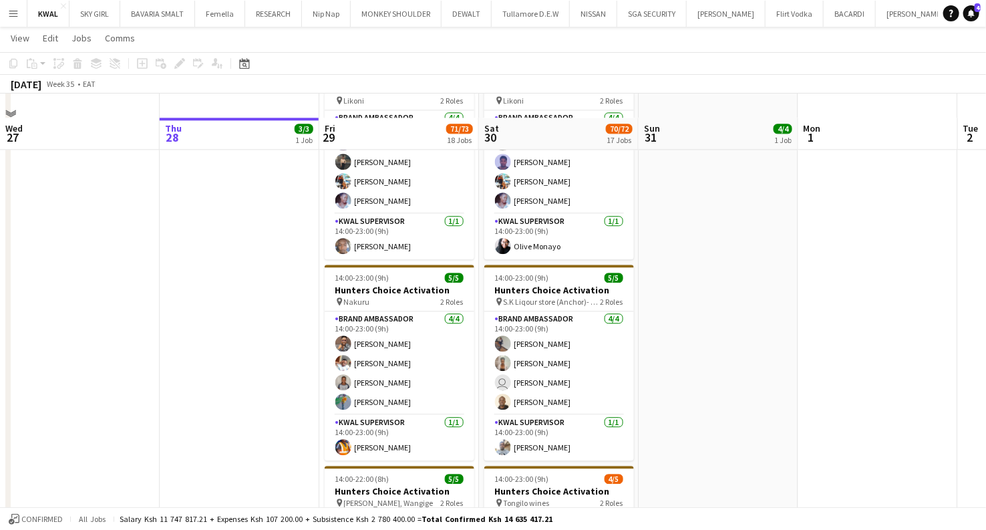
scroll to position [1410, 0]
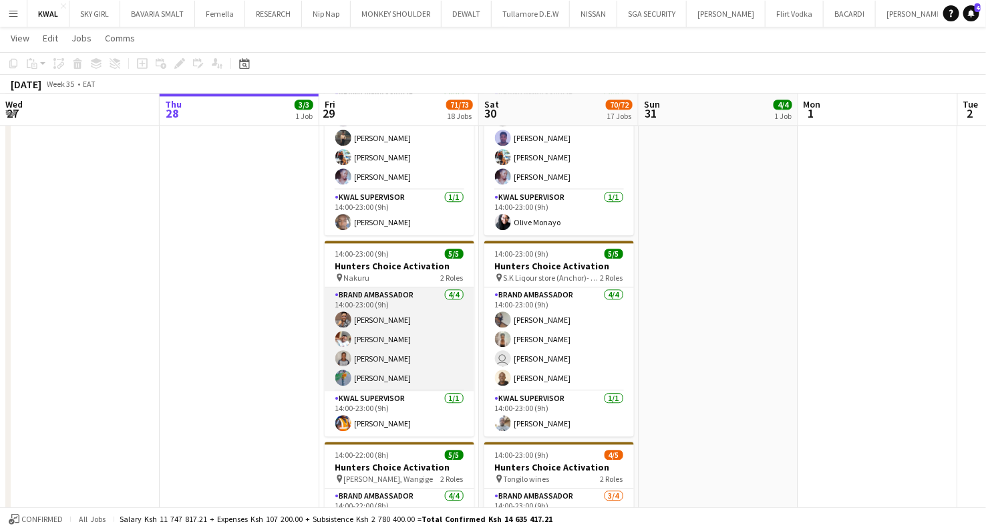
click at [395, 317] on app-card-role "Brand Ambassador 4/4 14:00-23:00 (9h) Vincent Gaturo Eunice Njuguna Esther Nyam…" at bounding box center [400, 339] width 150 height 104
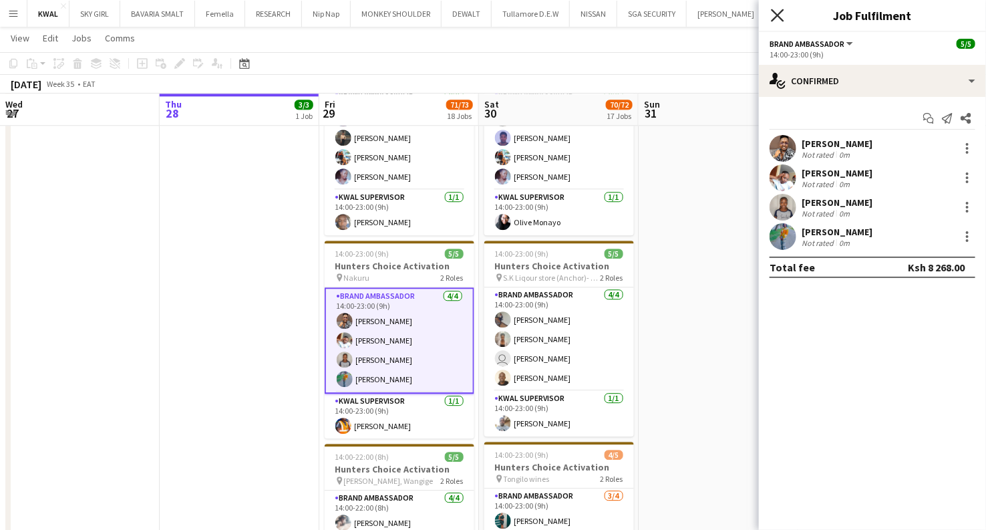
click at [779, 16] on icon at bounding box center [777, 15] width 13 height 13
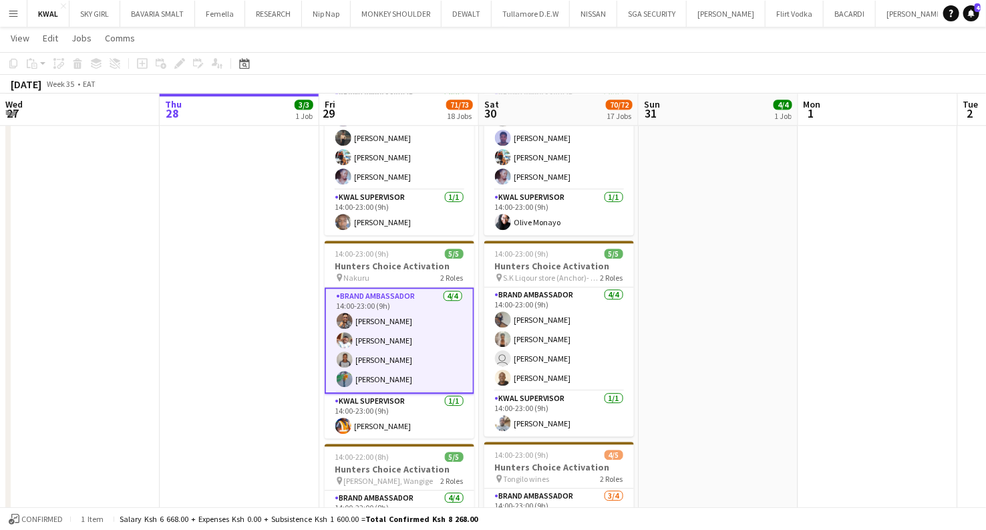
click at [407, 317] on app-card-role "Brand Ambassador 4/4 14:00-23:00 (9h) Vincent Gaturo Eunice Njuguna Esther Nyam…" at bounding box center [400, 340] width 150 height 106
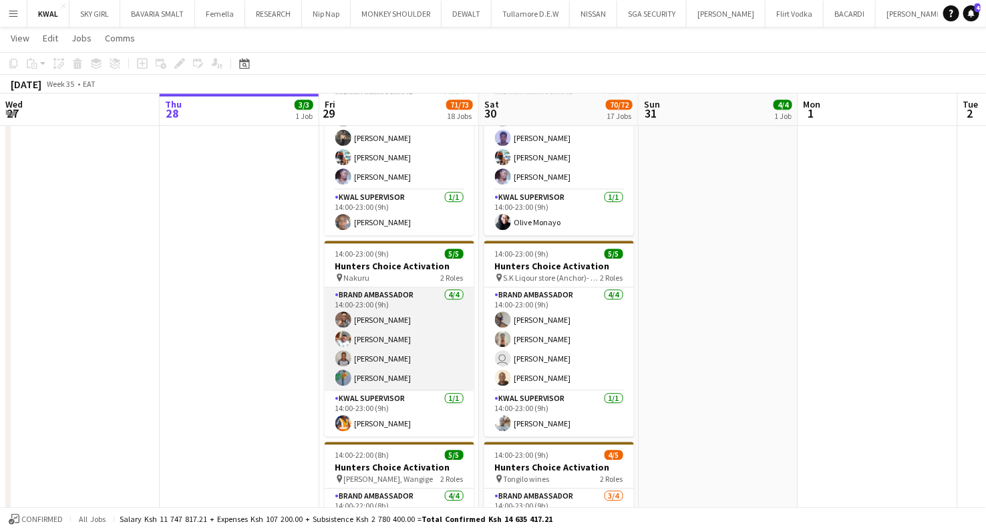
click at [401, 315] on app-card-role "Brand Ambassador 4/4 14:00-23:00 (9h) Vincent Gaturo Eunice Njuguna Esther Nyam…" at bounding box center [400, 339] width 150 height 104
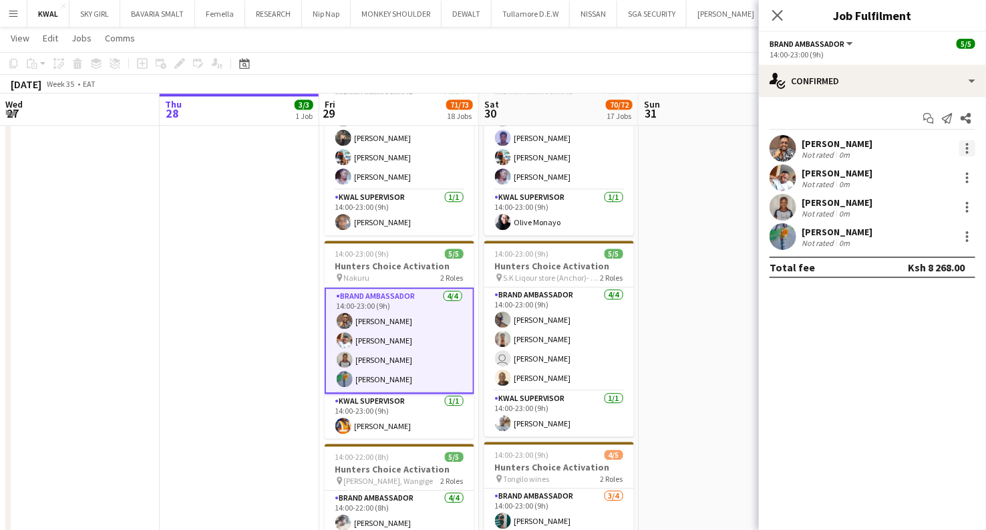
click at [968, 148] on div at bounding box center [967, 148] width 3 height 3
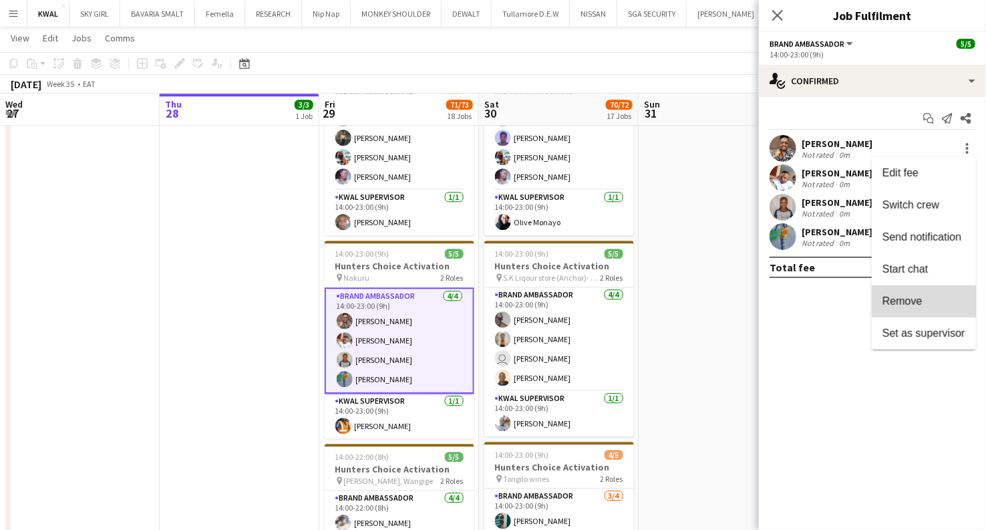
click at [924, 301] on span "Remove" at bounding box center [923, 301] width 83 height 12
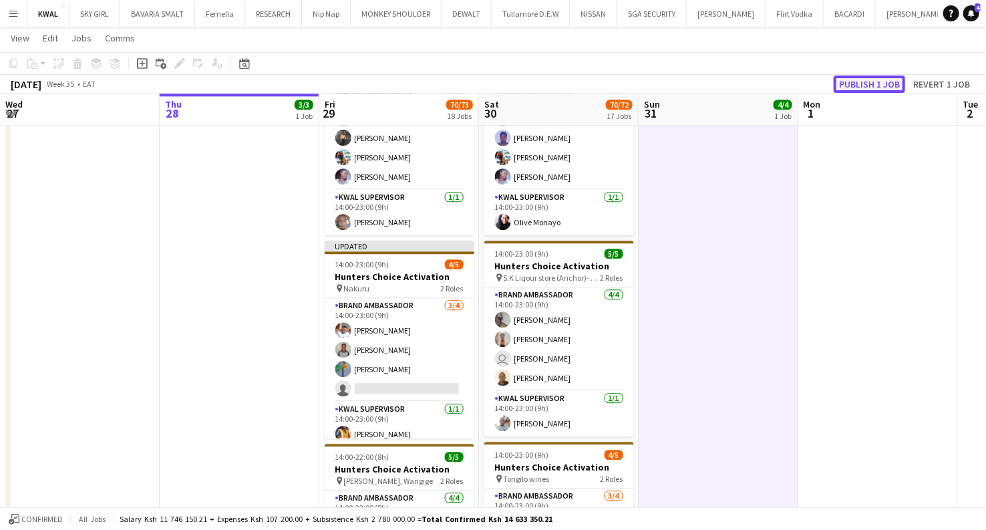
click at [870, 83] on button "Publish 1 job" at bounding box center [869, 83] width 71 height 17
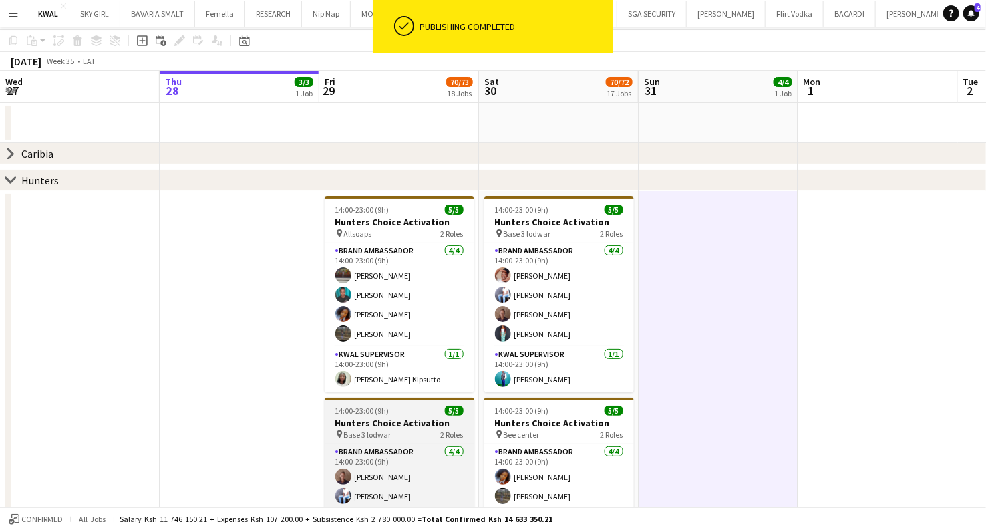
scroll to position [0, 0]
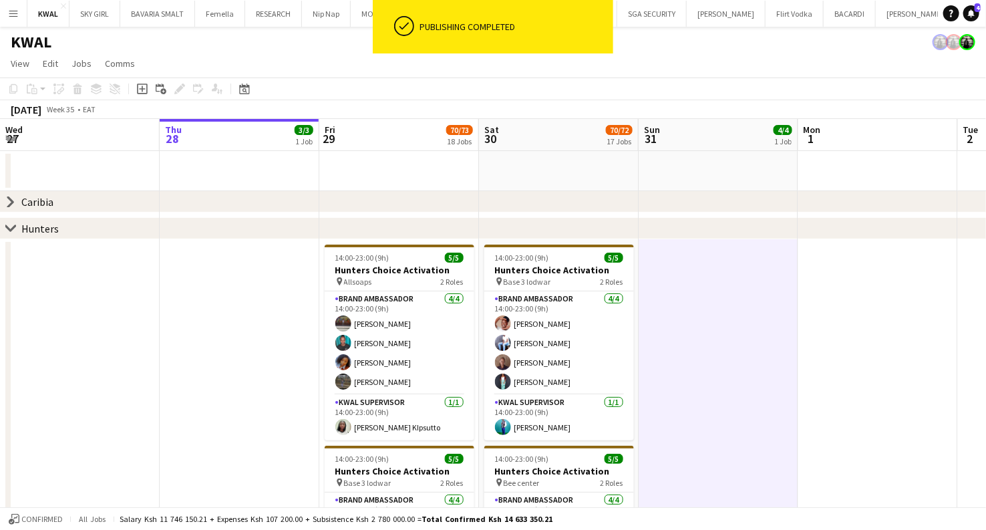
click at [9, 226] on icon "chevron-right" at bounding box center [10, 228] width 11 height 11
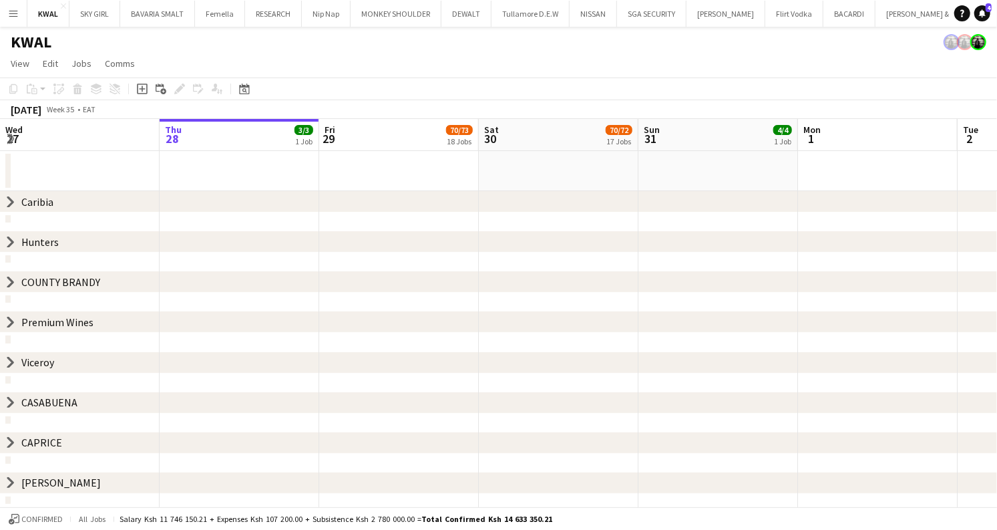
click at [11, 359] on icon at bounding box center [10, 362] width 5 height 10
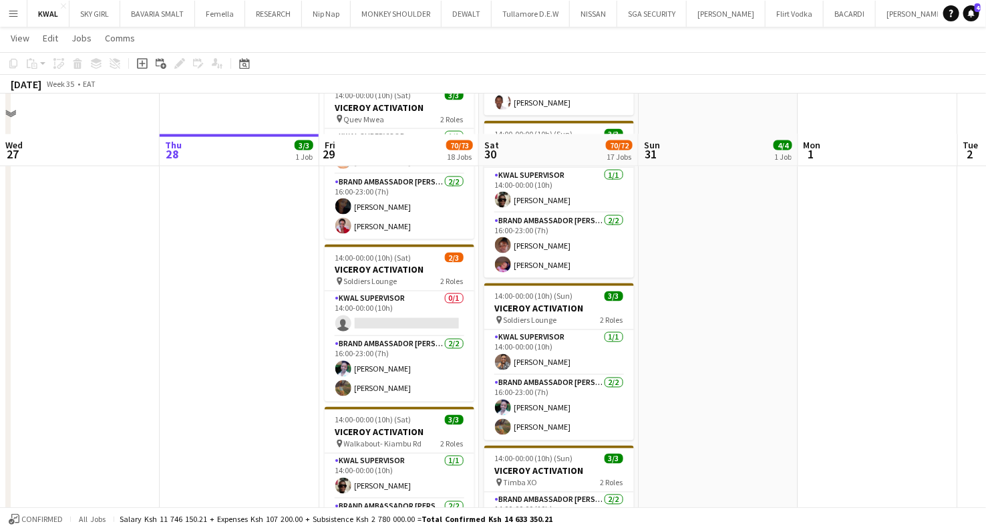
scroll to position [964, 0]
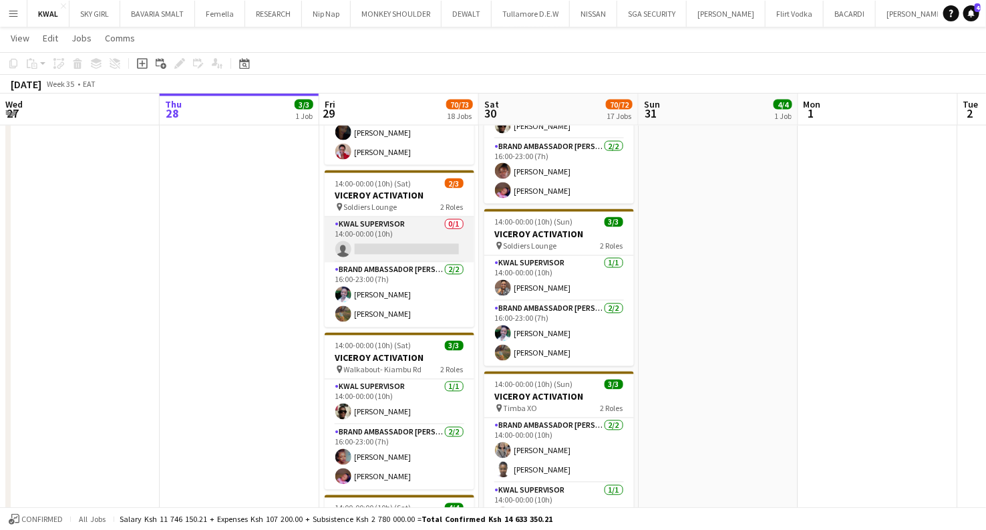
click at [390, 248] on app-card-role "KWAL SUPERVISOR 0/1 14:00-00:00 (10h) single-neutral-actions" at bounding box center [400, 239] width 150 height 45
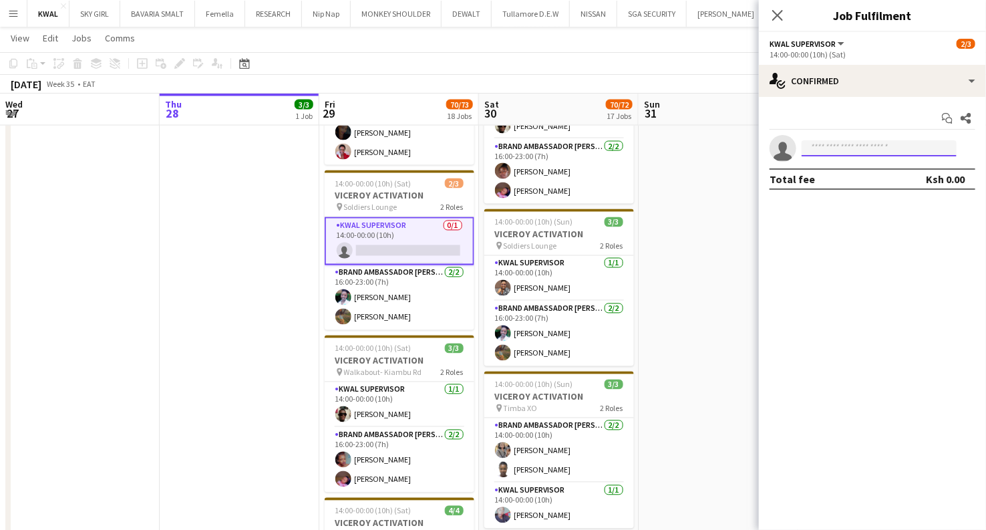
paste input "**********"
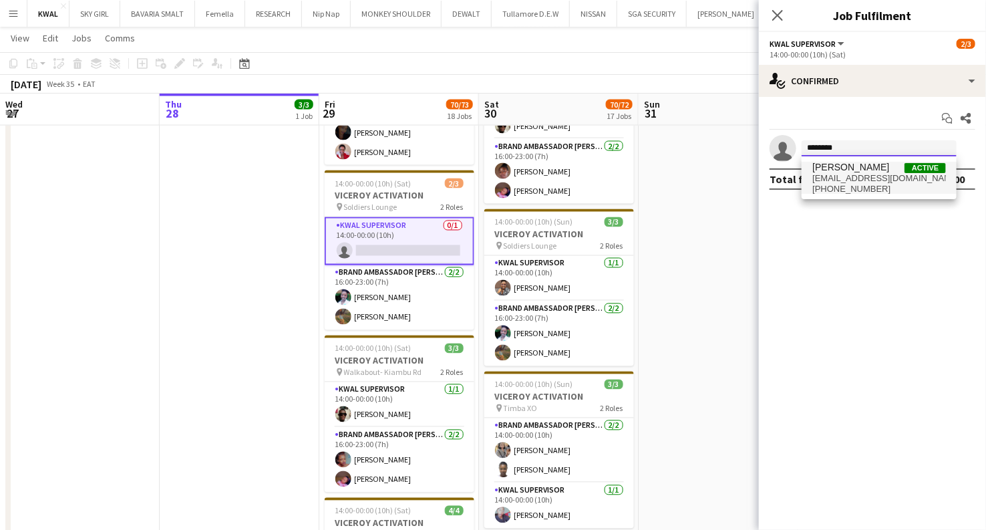
type input "********"
click at [869, 179] on span "[EMAIL_ADDRESS][DOMAIN_NAME]" at bounding box center [879, 178] width 134 height 11
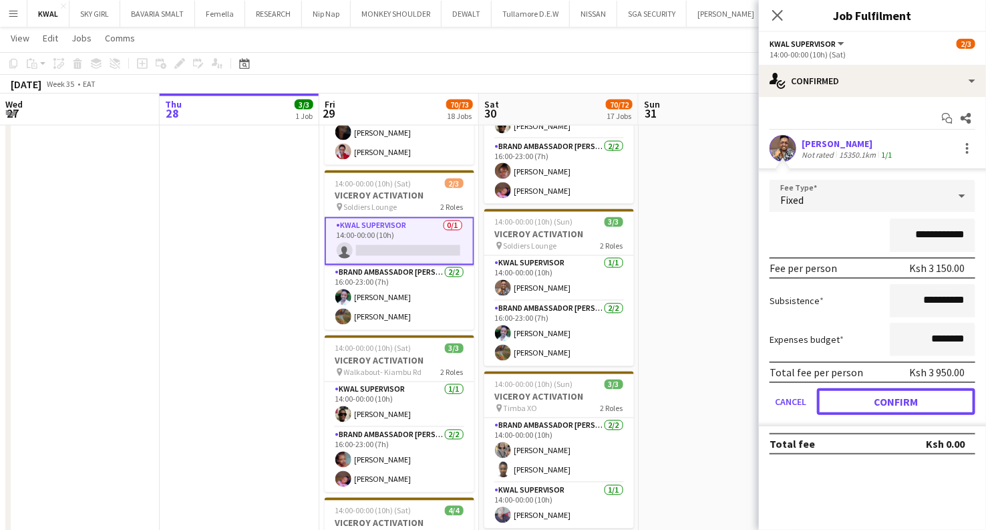
drag, startPoint x: 894, startPoint y: 400, endPoint x: 876, endPoint y: 389, distance: 20.4
click at [894, 400] on button "Confirm" at bounding box center [896, 401] width 158 height 27
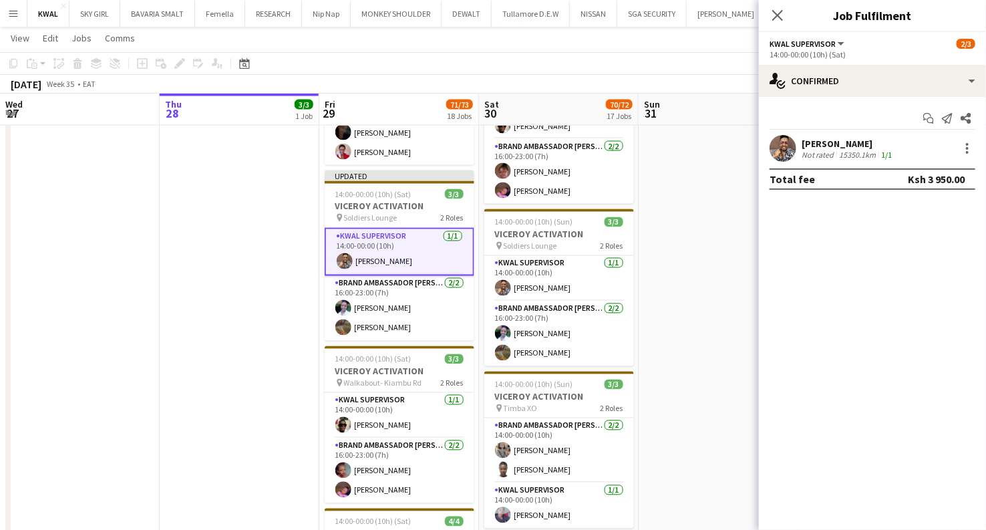
click at [713, 255] on app-date-cell "14:00-00:00 (10h) (Mon) 4/4 VICEROY ACTIVATION pin Burudani Address- Juja 2 Rol…" at bounding box center [719, 48] width 160 height 1391
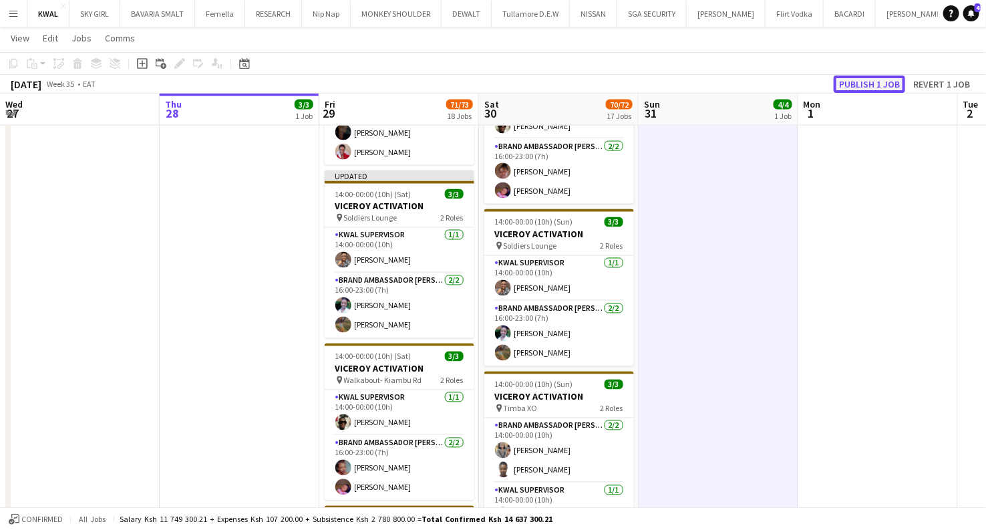
click at [881, 87] on button "Publish 1 job" at bounding box center [869, 83] width 71 height 17
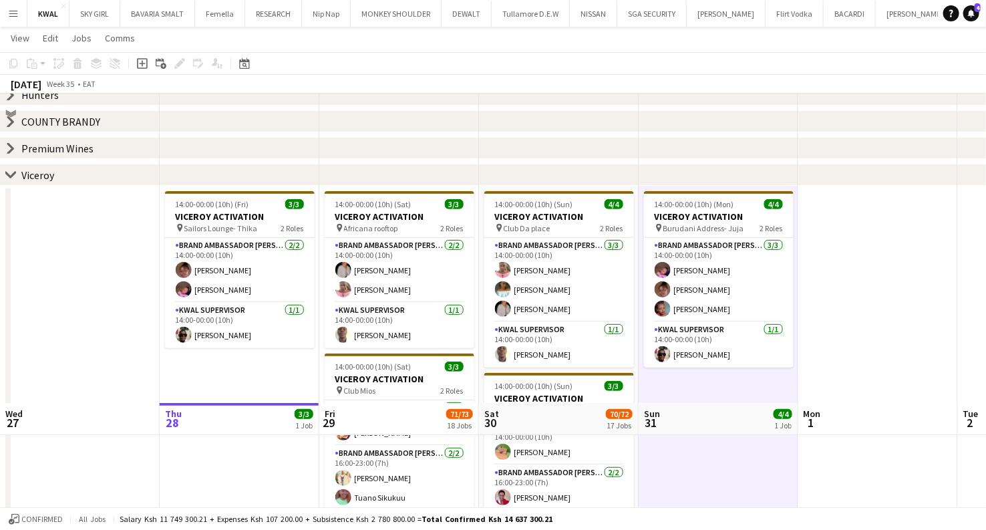
scroll to position [74, 0]
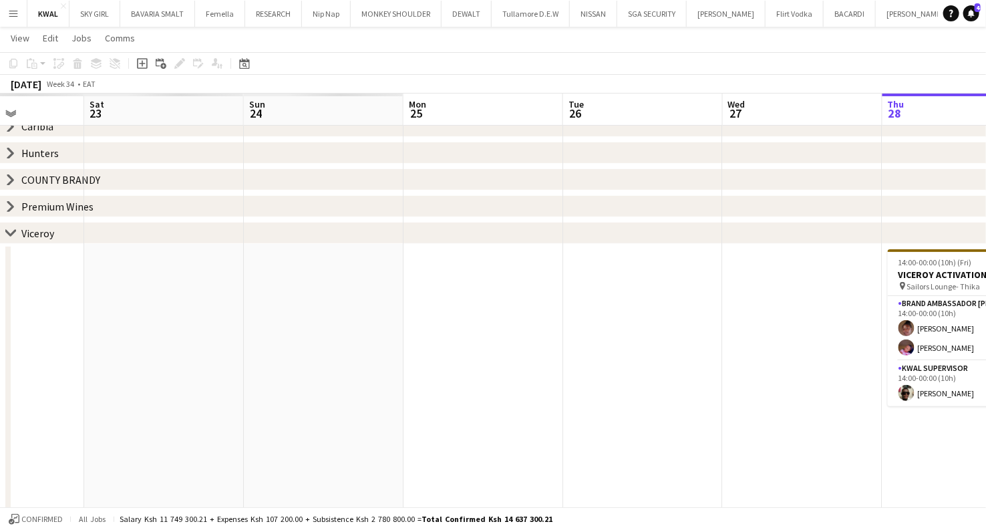
drag, startPoint x: 130, startPoint y: 313, endPoint x: 204, endPoint y: 277, distance: 82.4
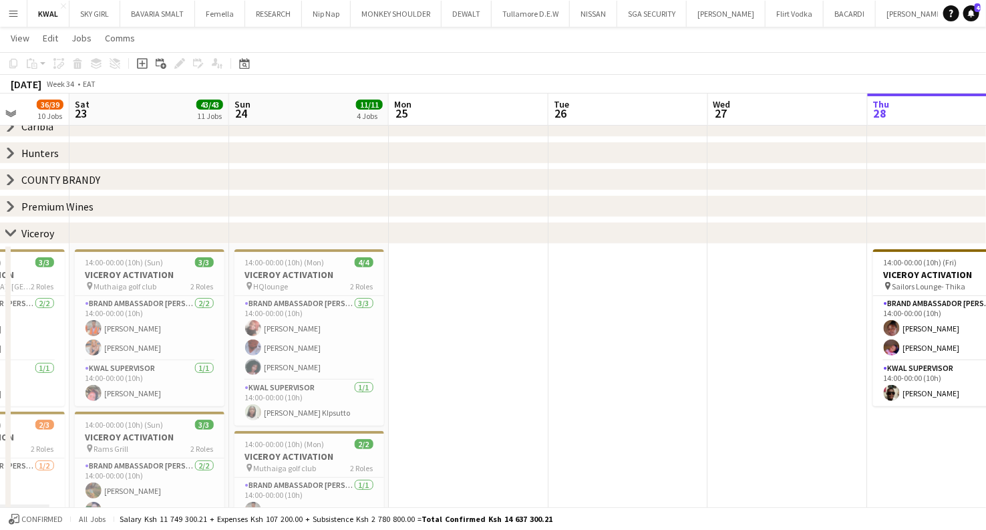
click at [14, 209] on icon "chevron-right" at bounding box center [10, 206] width 11 height 11
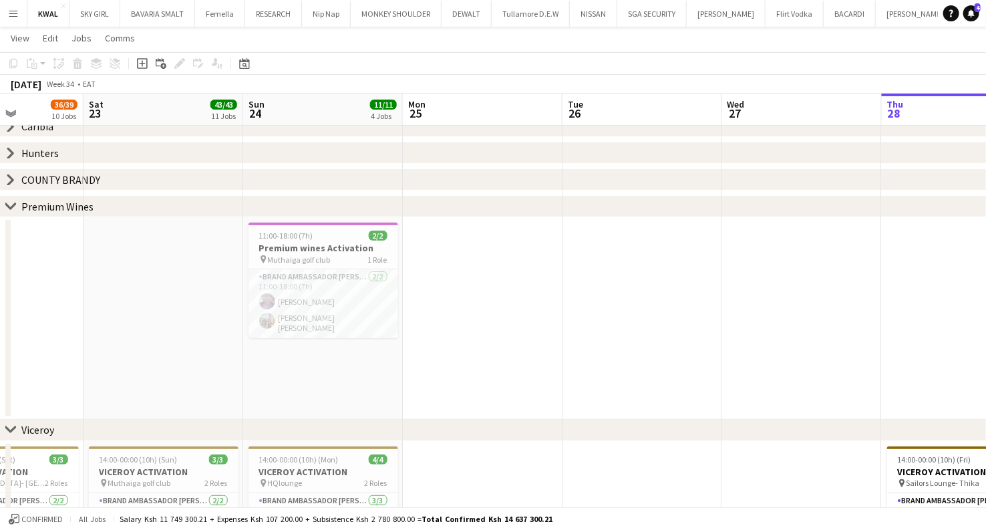
scroll to position [0, 351]
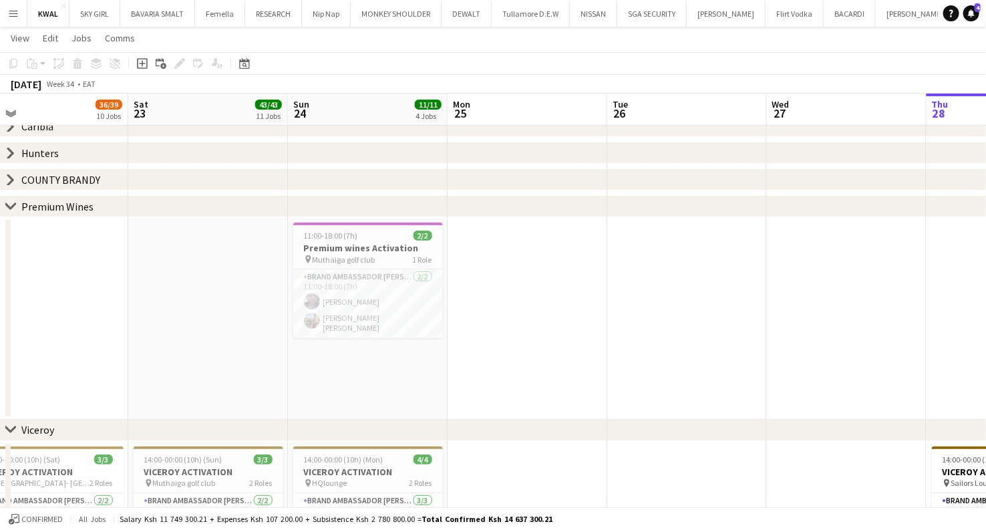
drag, startPoint x: 85, startPoint y: 321, endPoint x: 140, endPoint y: 327, distance: 55.8
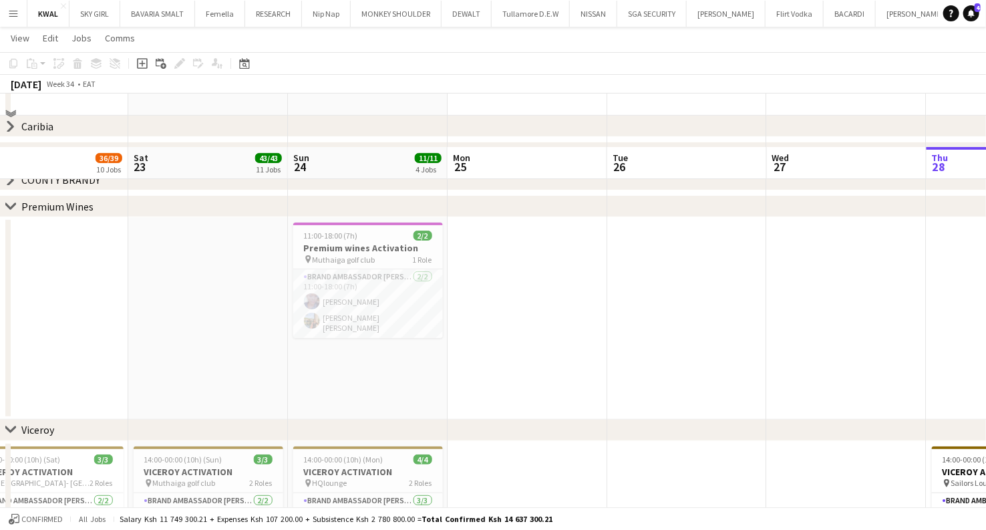
scroll to position [222, 0]
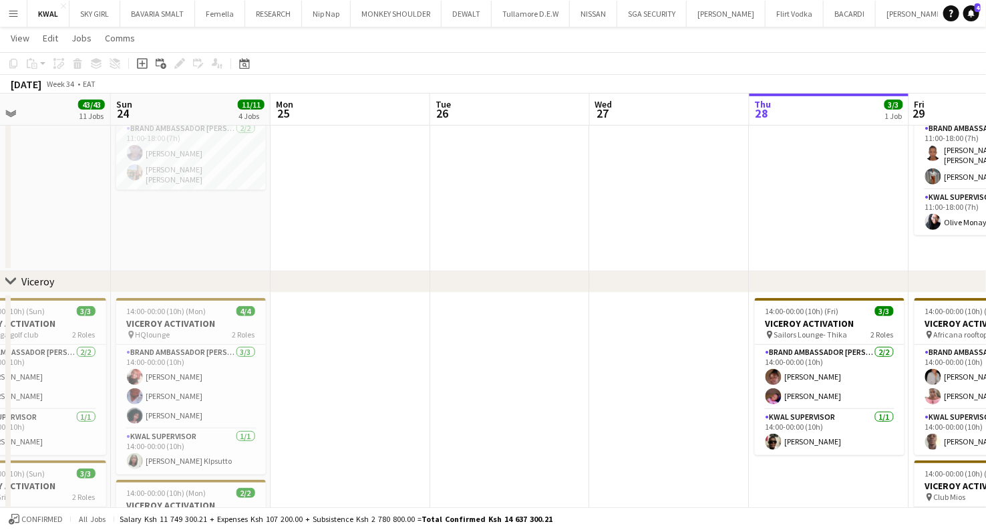
drag, startPoint x: 592, startPoint y: 395, endPoint x: 560, endPoint y: 395, distance: 31.4
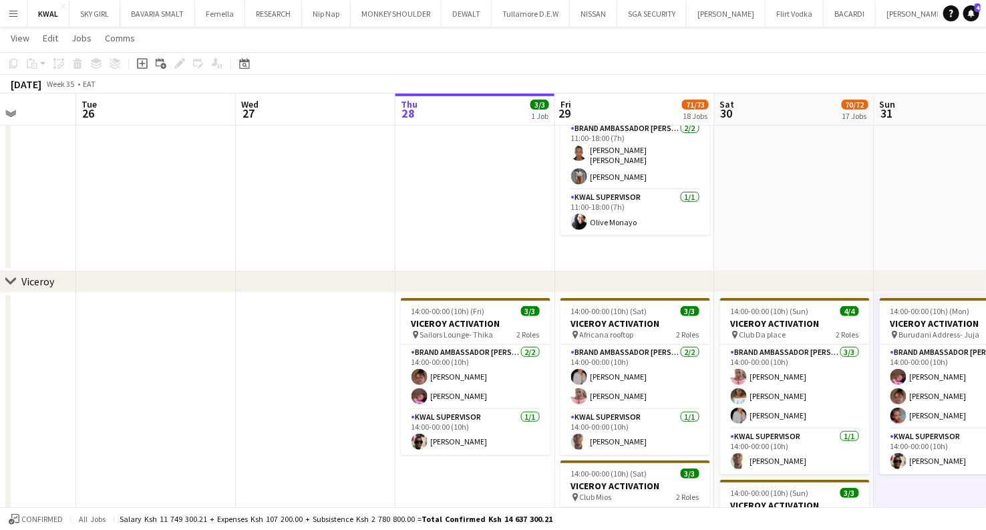
drag, startPoint x: 577, startPoint y: 429, endPoint x: 293, endPoint y: 414, distance: 284.3
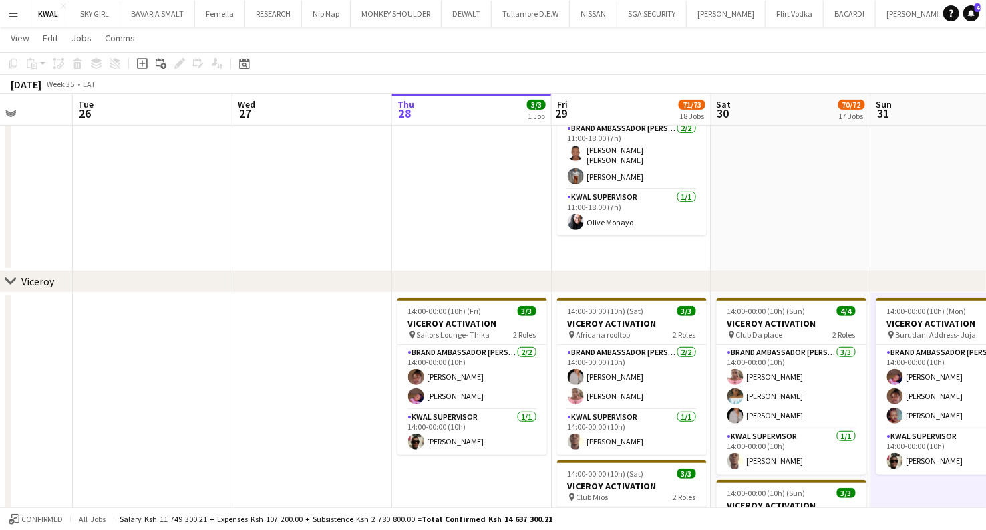
drag, startPoint x: 985, startPoint y: 0, endPoint x: 218, endPoint y: 172, distance: 785.3
click at [218, 172] on app-date-cell at bounding box center [153, 170] width 160 height 202
